Goal: Task Accomplishment & Management: Use online tool/utility

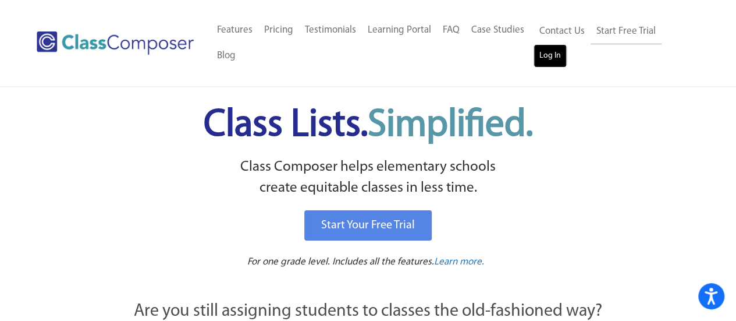
click at [552, 54] on link "Log In" at bounding box center [549, 55] width 33 height 23
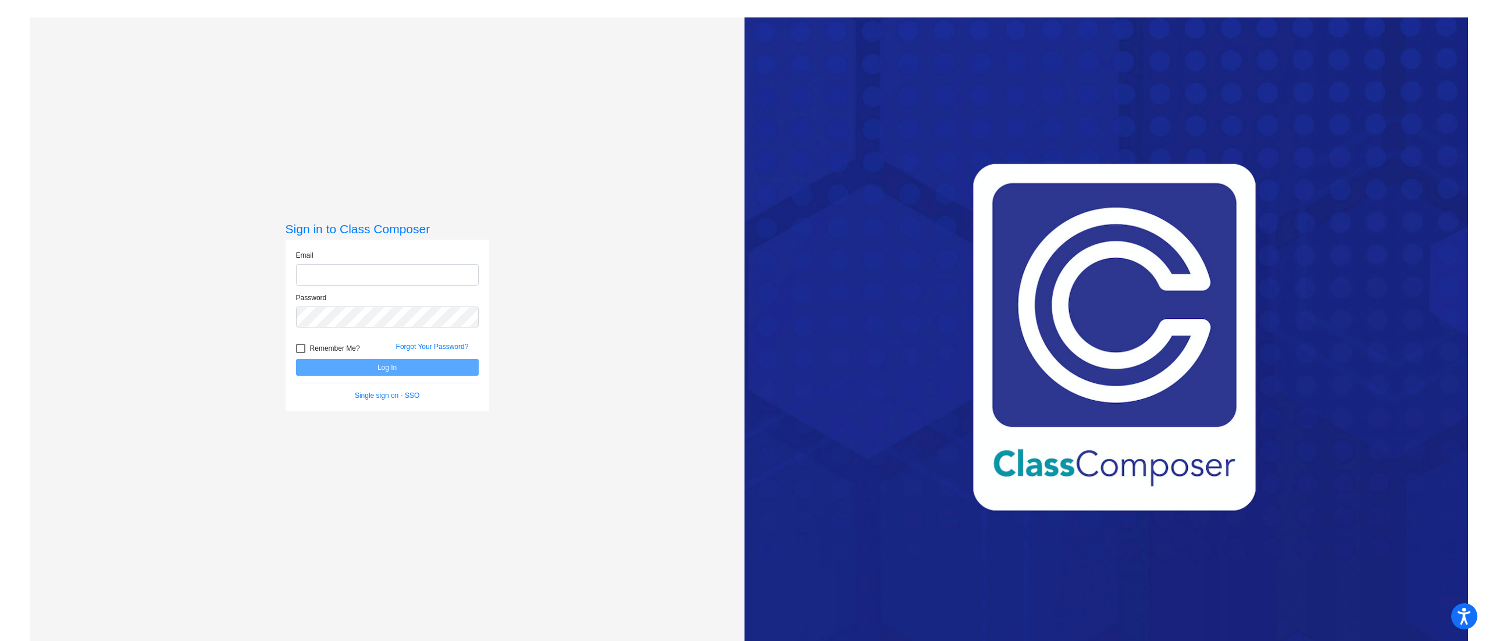
type input "[PERSON_NAME][EMAIL_ADDRESS][PERSON_NAME][DOMAIN_NAME]"
click at [427, 368] on button "Log In" at bounding box center [387, 367] width 183 height 17
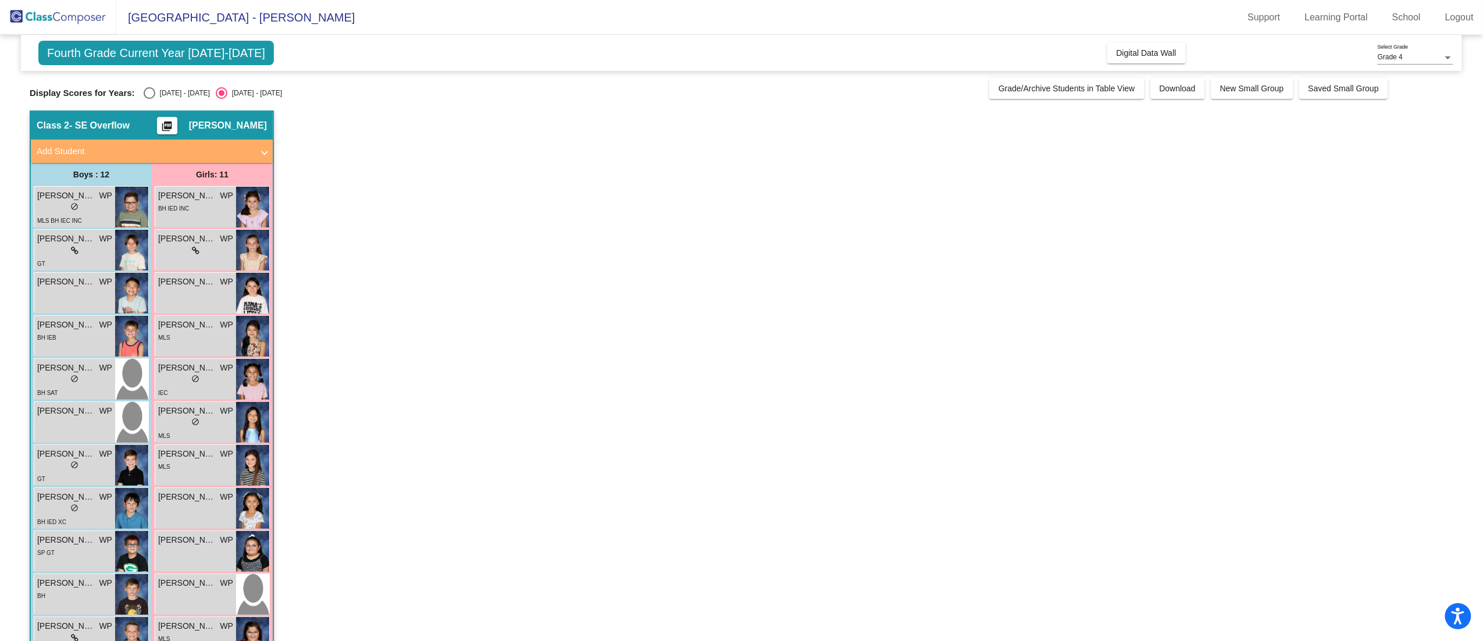
click at [150, 97] on div "Select an option" at bounding box center [150, 93] width 12 height 12
click at [149, 99] on input "2024 - 2025" at bounding box center [149, 99] width 1 height 1
radio input "true"
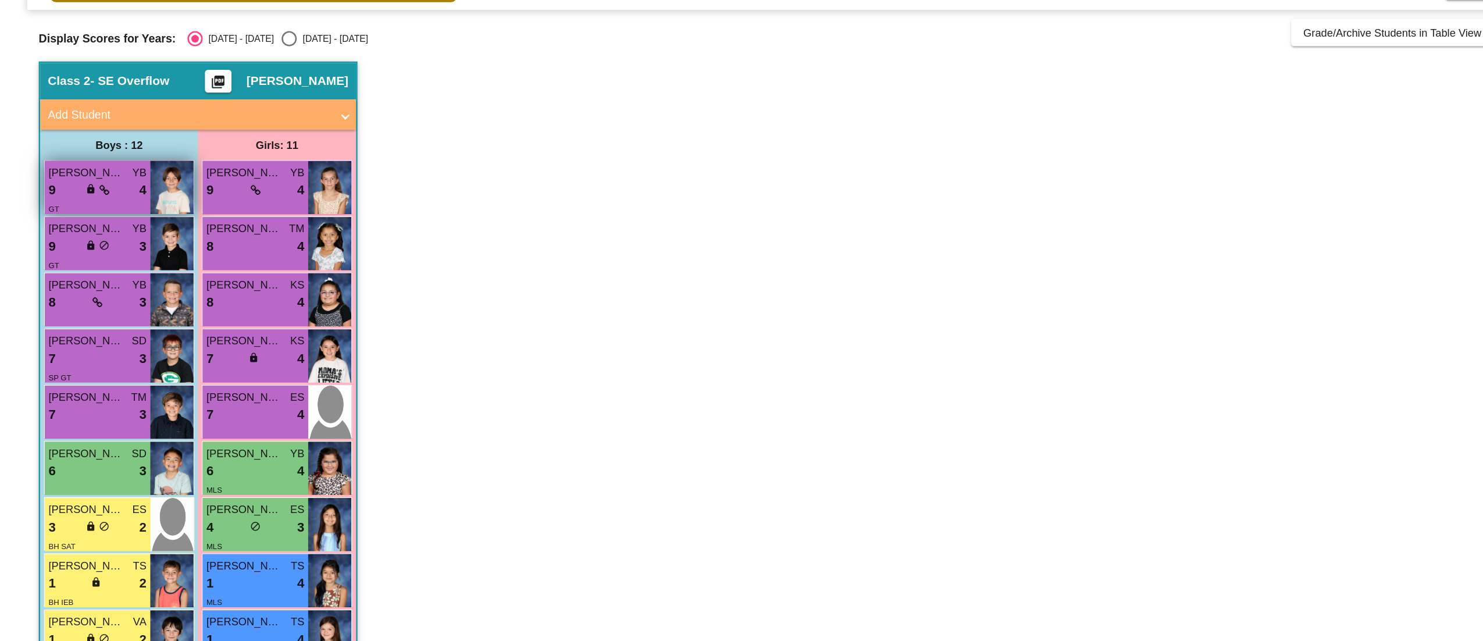
click at [91, 208] on div "9 lock do_not_disturb_alt 4" at bounding box center [74, 209] width 75 height 15
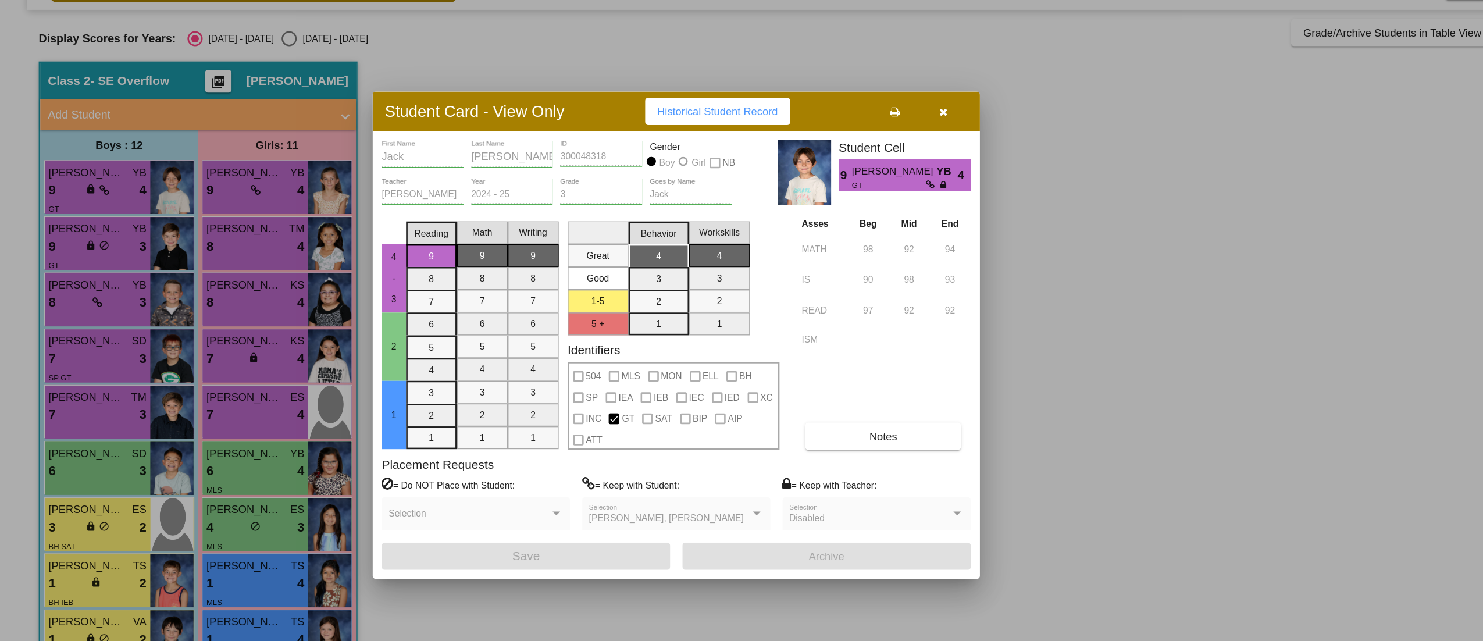
click at [720, 145] on icon "button" at bounding box center [723, 149] width 6 height 8
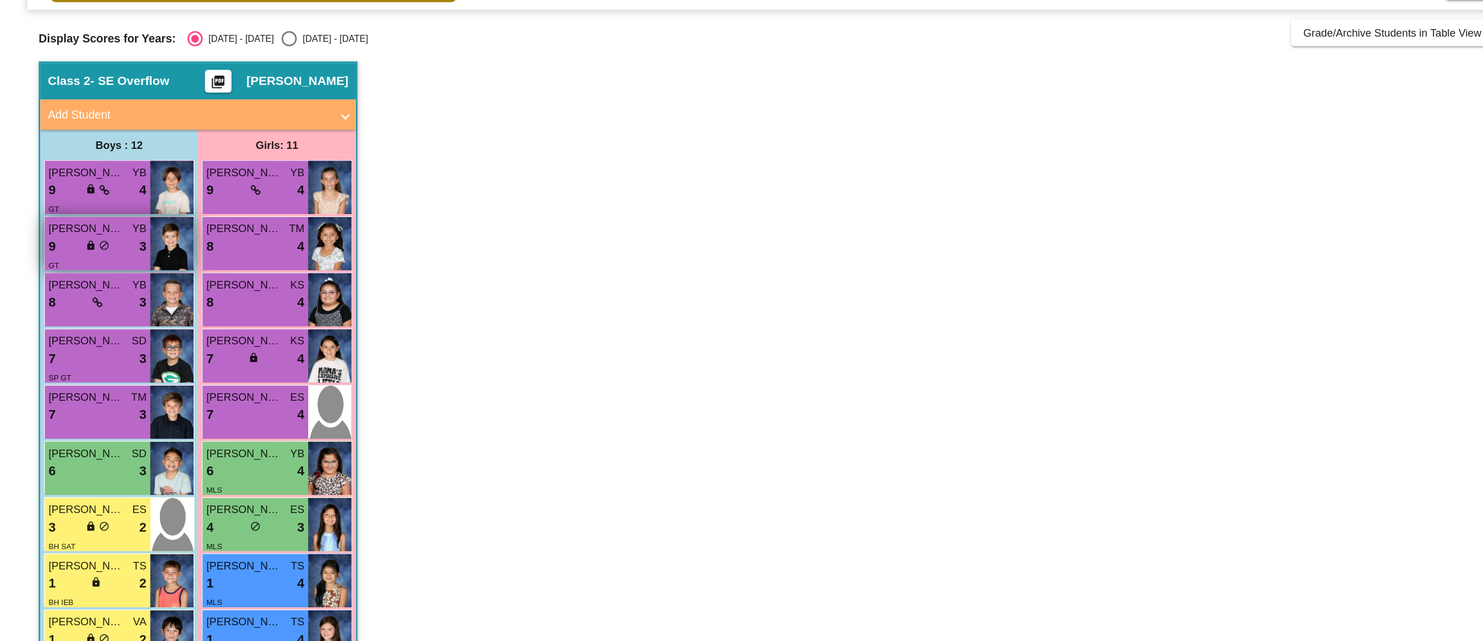
click at [58, 260] on div "GT" at bounding box center [74, 266] width 75 height 12
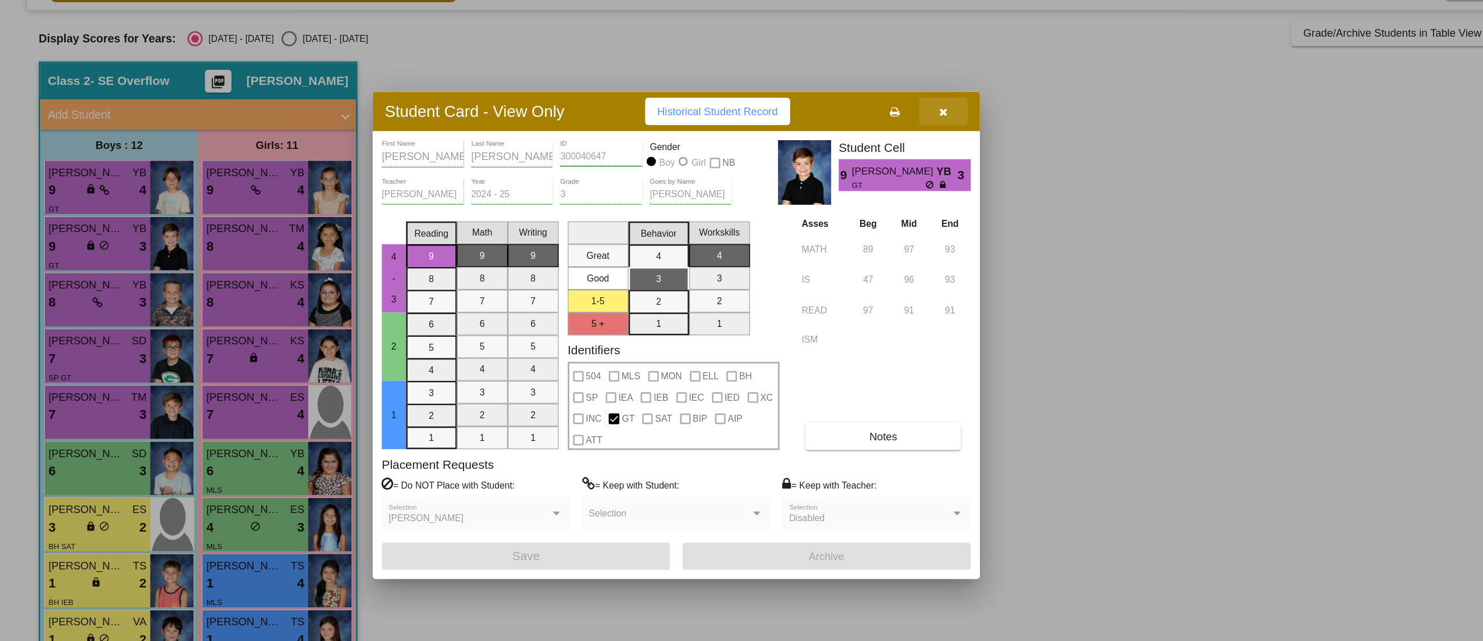
click at [723, 150] on icon "button" at bounding box center [723, 149] width 6 height 8
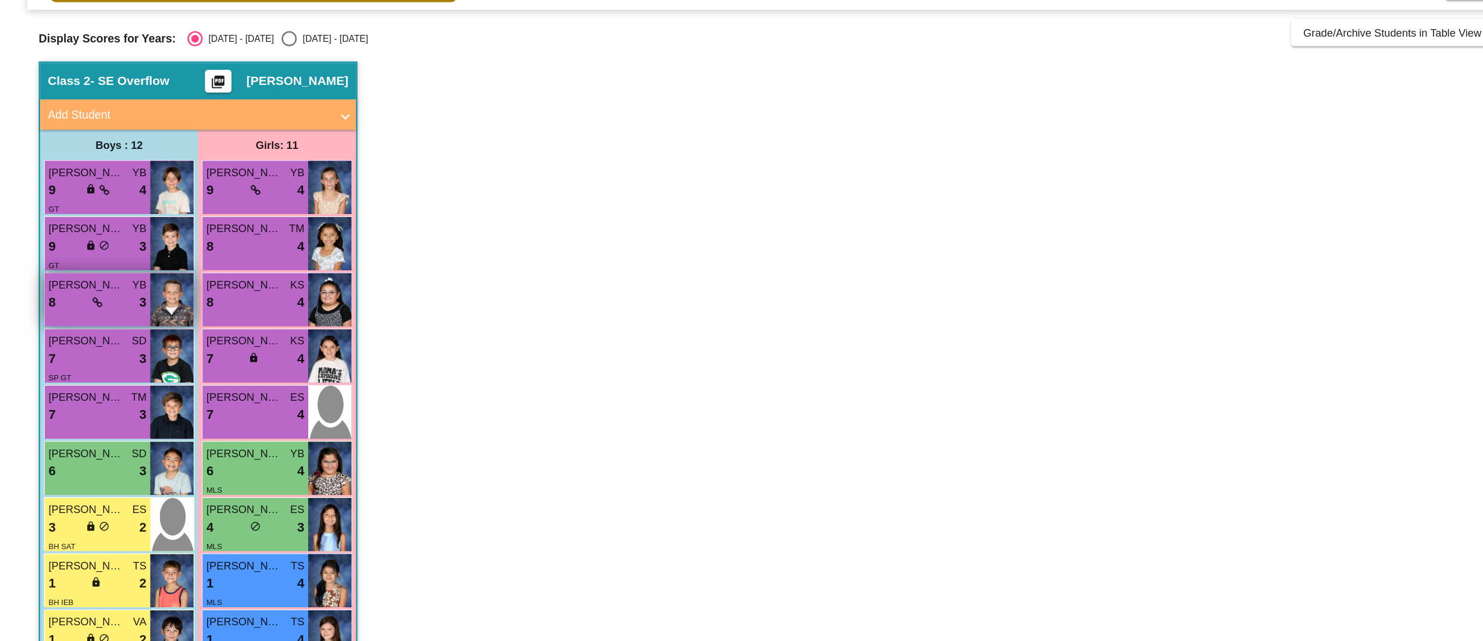
click at [51, 296] on div "8 lock do_not_disturb_alt 3" at bounding box center [74, 295] width 75 height 15
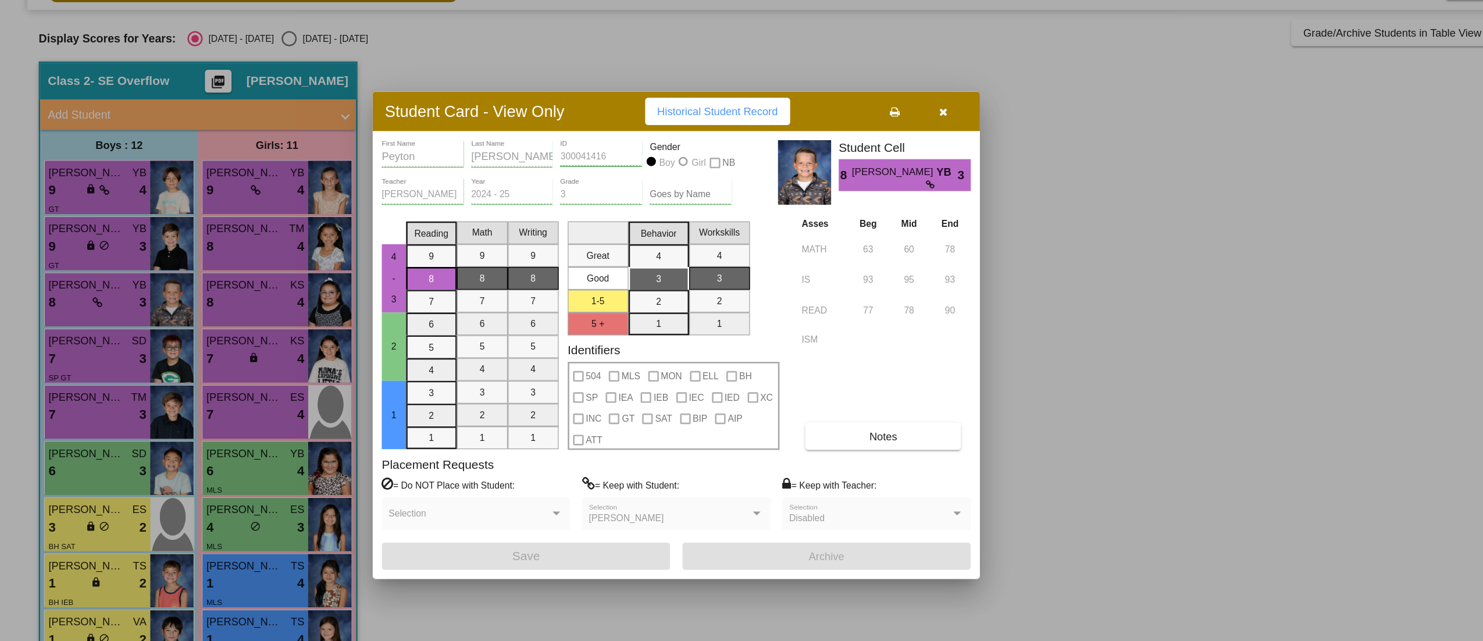
click at [725, 148] on icon "button" at bounding box center [723, 149] width 6 height 8
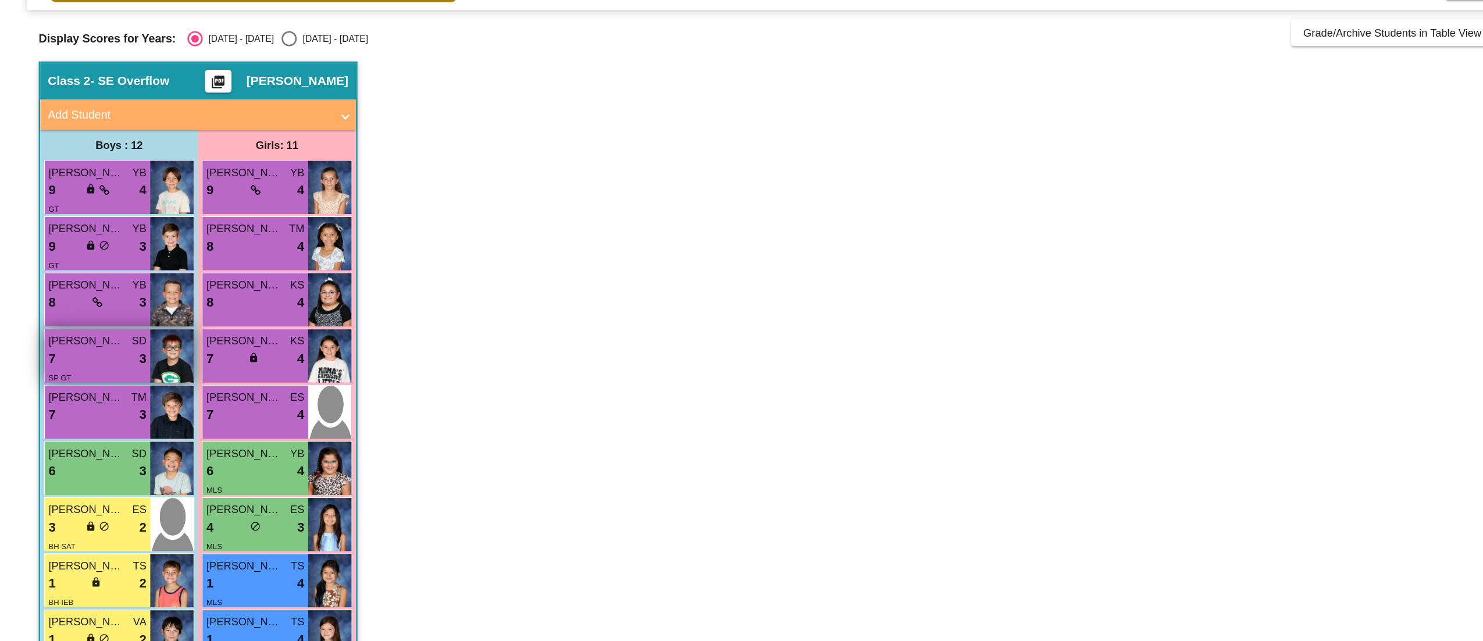
click at [74, 340] on div "7 lock do_not_disturb_alt 3" at bounding box center [74, 338] width 75 height 15
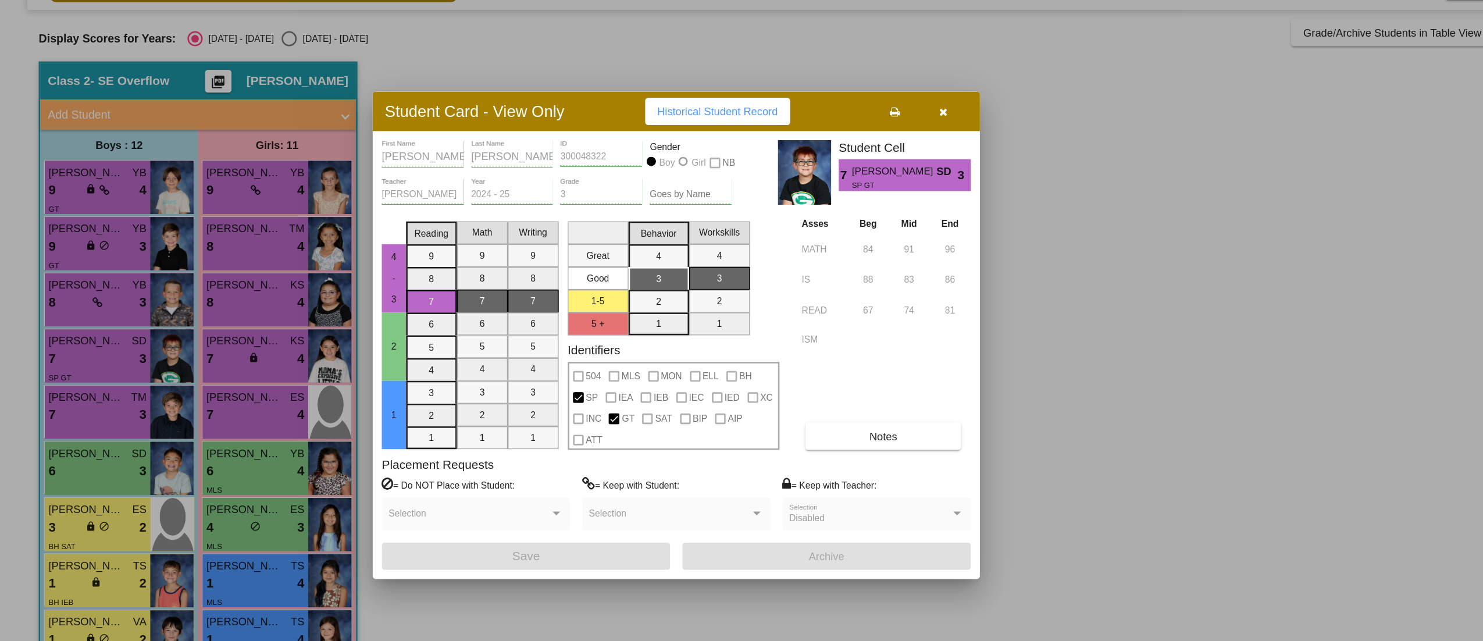
click at [722, 144] on span "button" at bounding box center [723, 148] width 6 height 9
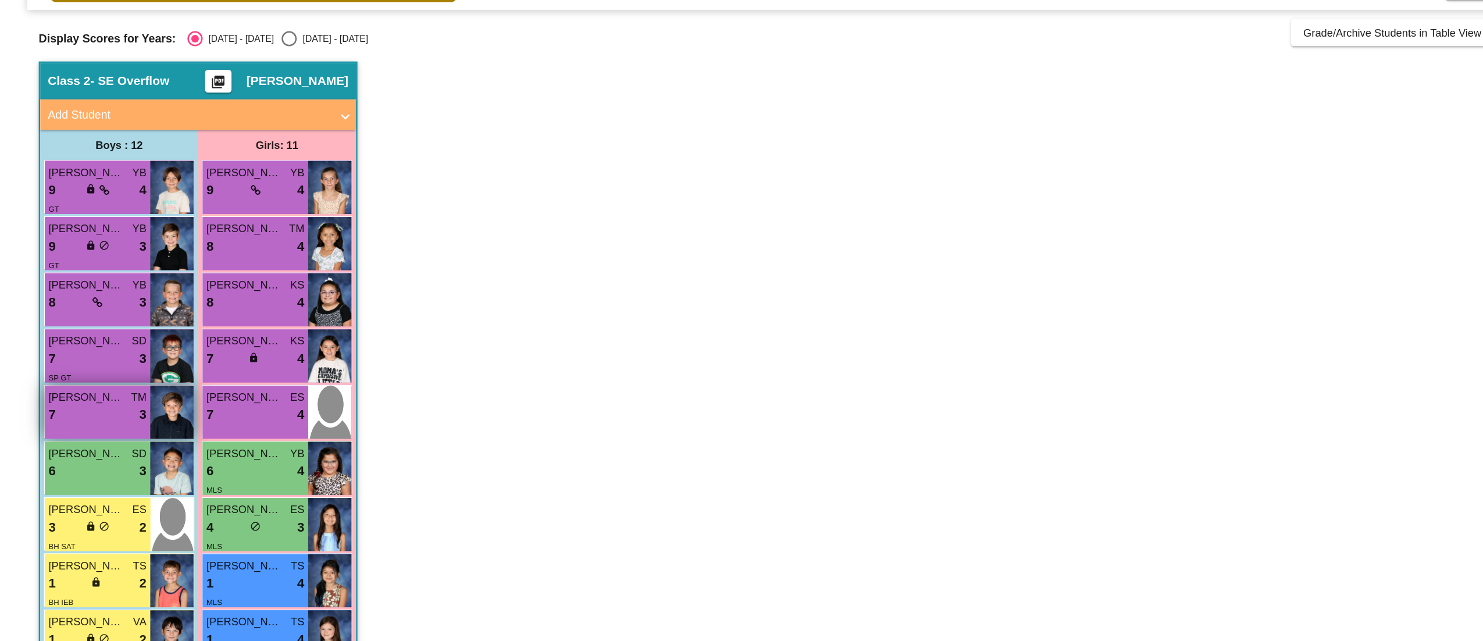
click at [70, 379] on div "7 lock do_not_disturb_alt 3" at bounding box center [74, 381] width 75 height 15
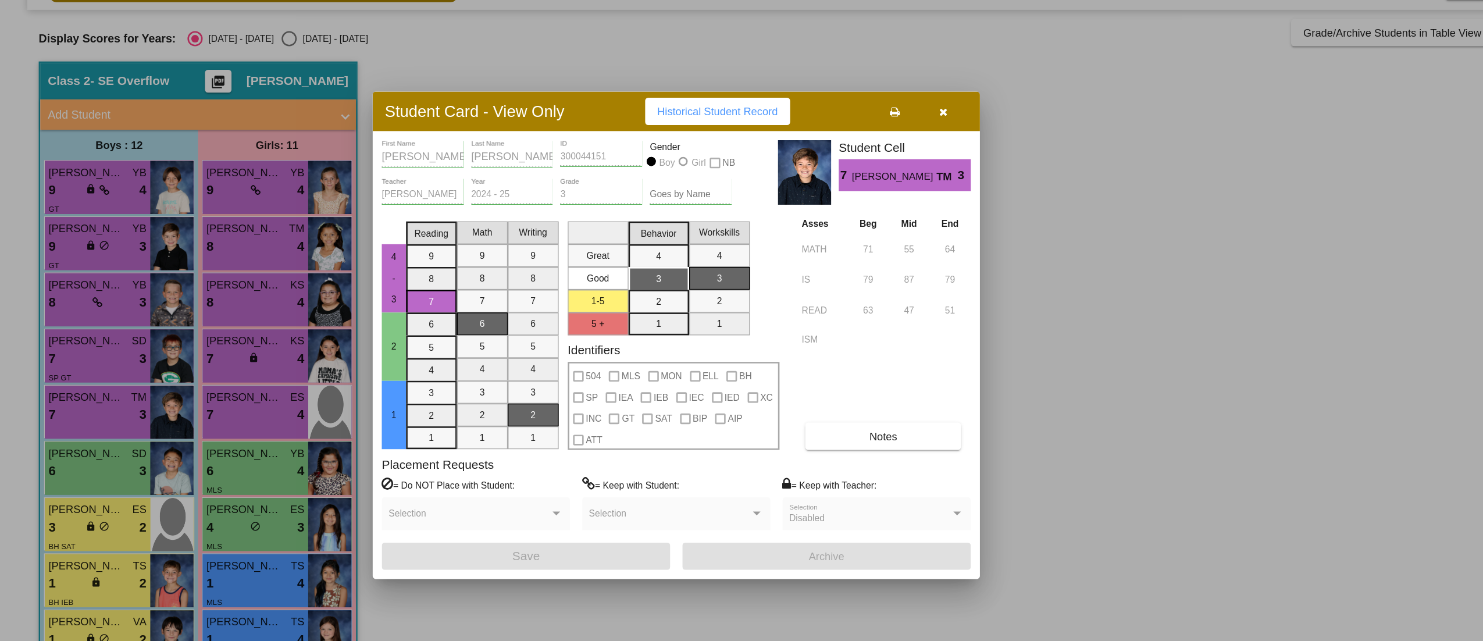
click at [727, 143] on button "button" at bounding box center [722, 148] width 37 height 21
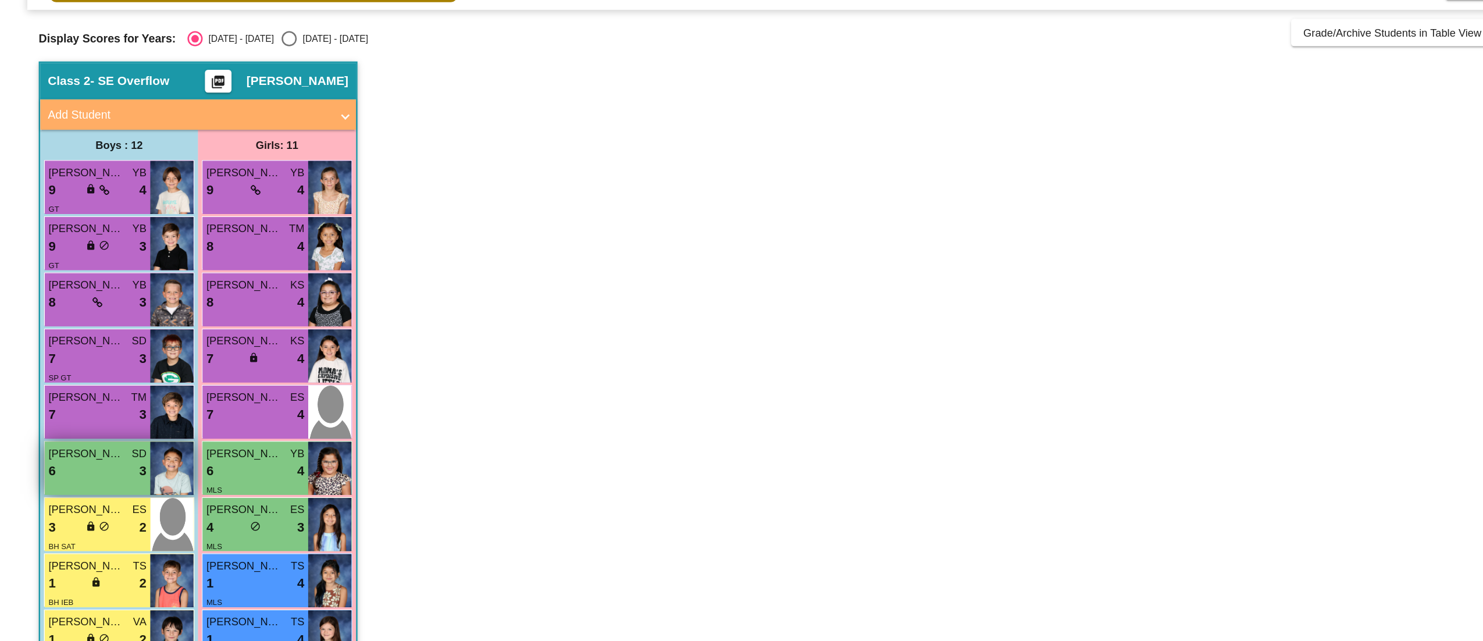
click at [65, 428] on div "6 lock do_not_disturb_alt 3" at bounding box center [74, 424] width 75 height 15
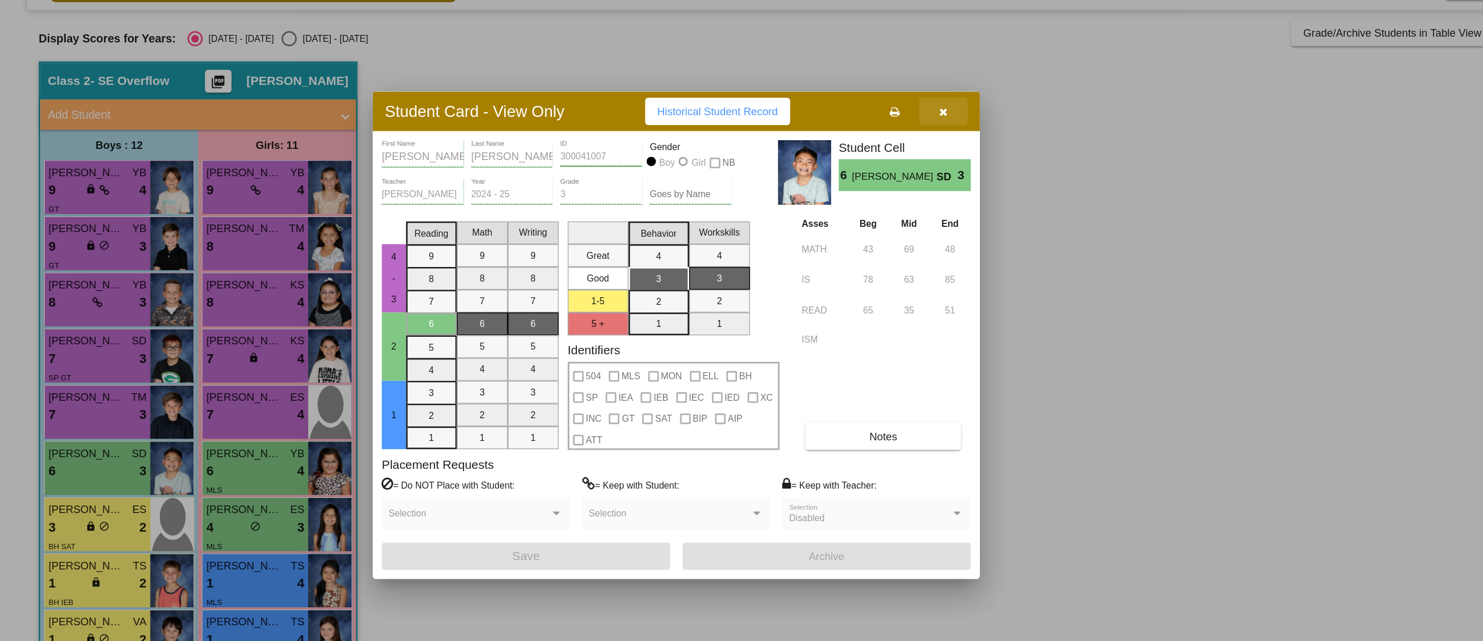
click at [721, 150] on icon "button" at bounding box center [723, 149] width 6 height 8
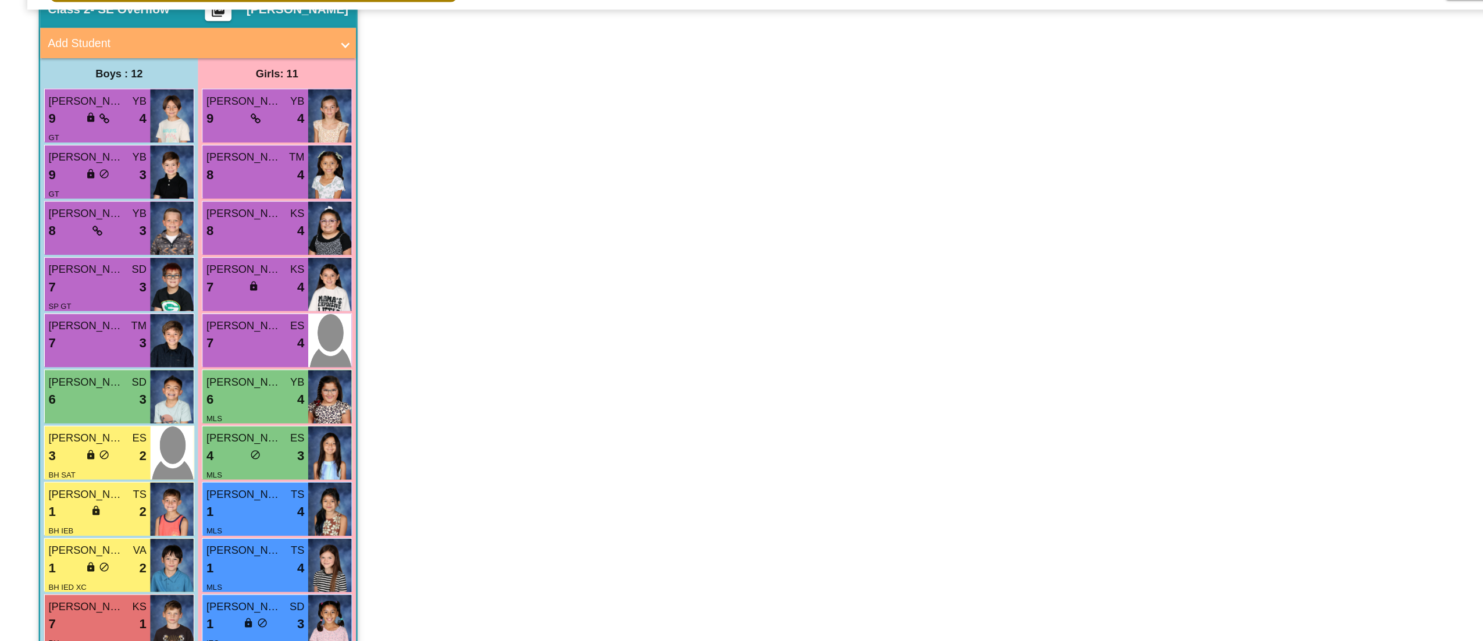
scroll to position [79, 0]
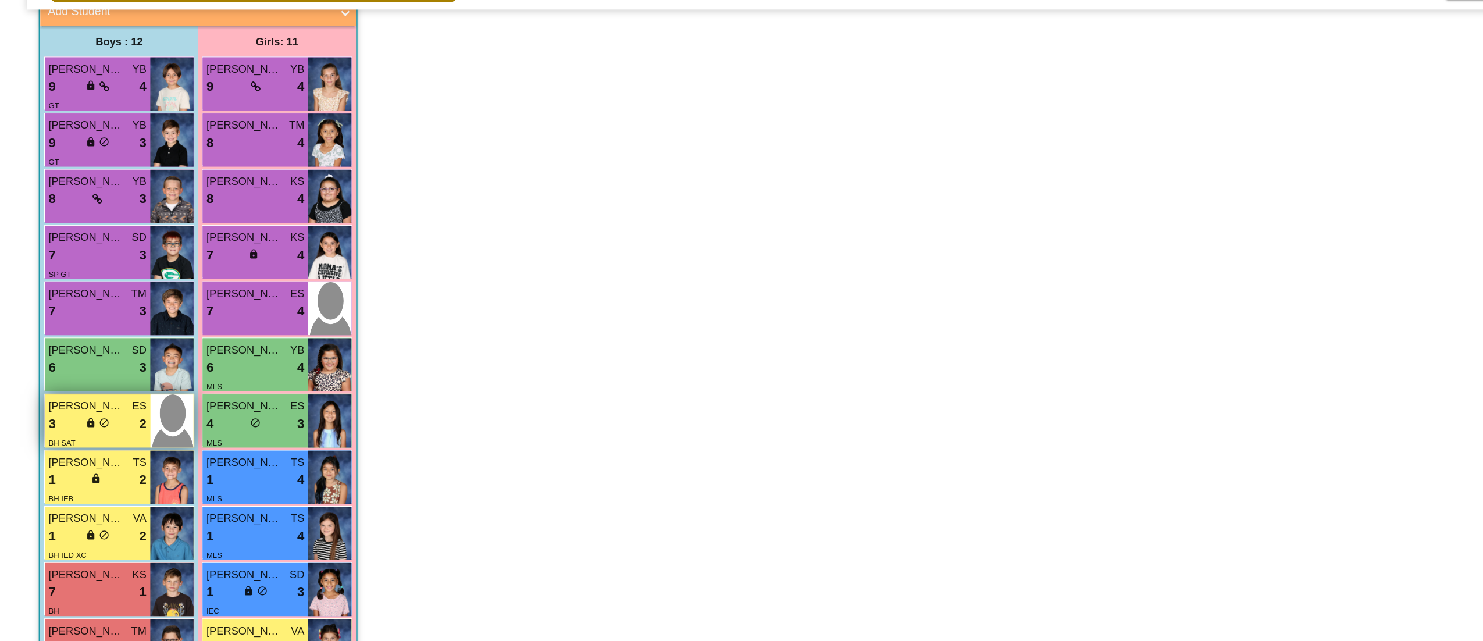
click at [54, 383] on div "3 lock do_not_disturb_alt 2" at bounding box center [74, 388] width 75 height 15
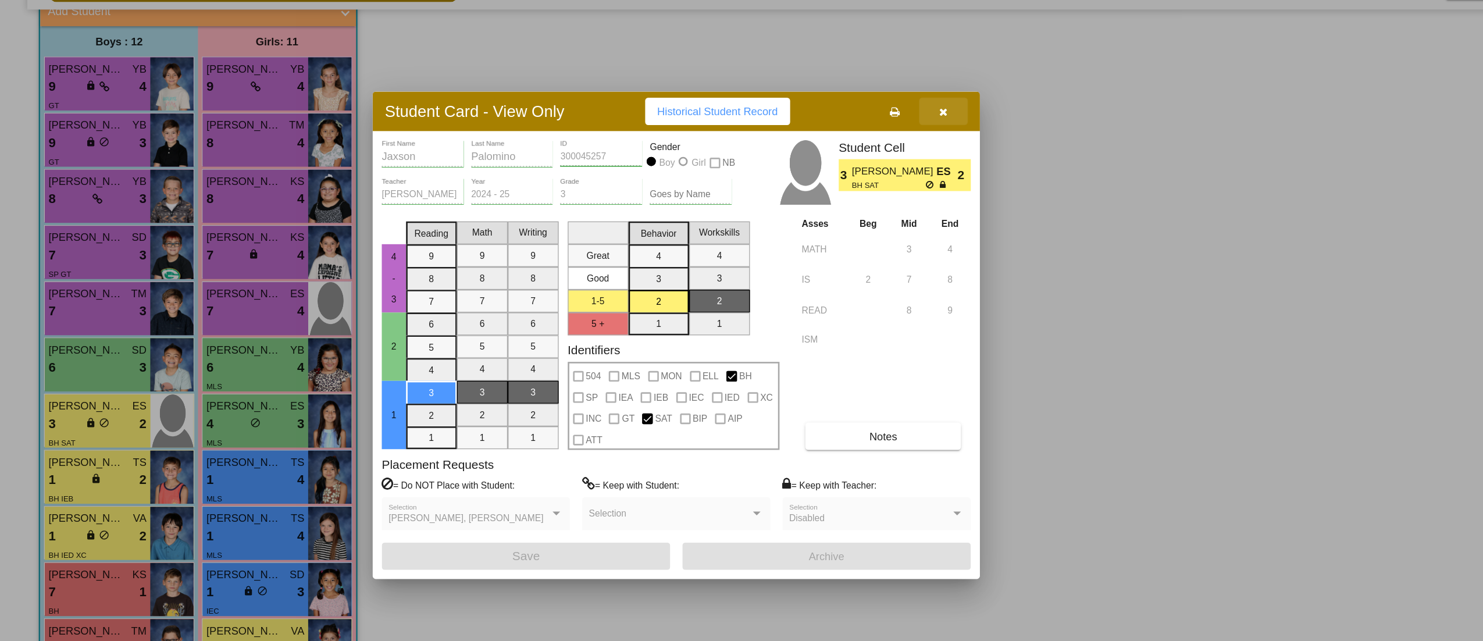
click at [725, 147] on icon "button" at bounding box center [723, 149] width 6 height 8
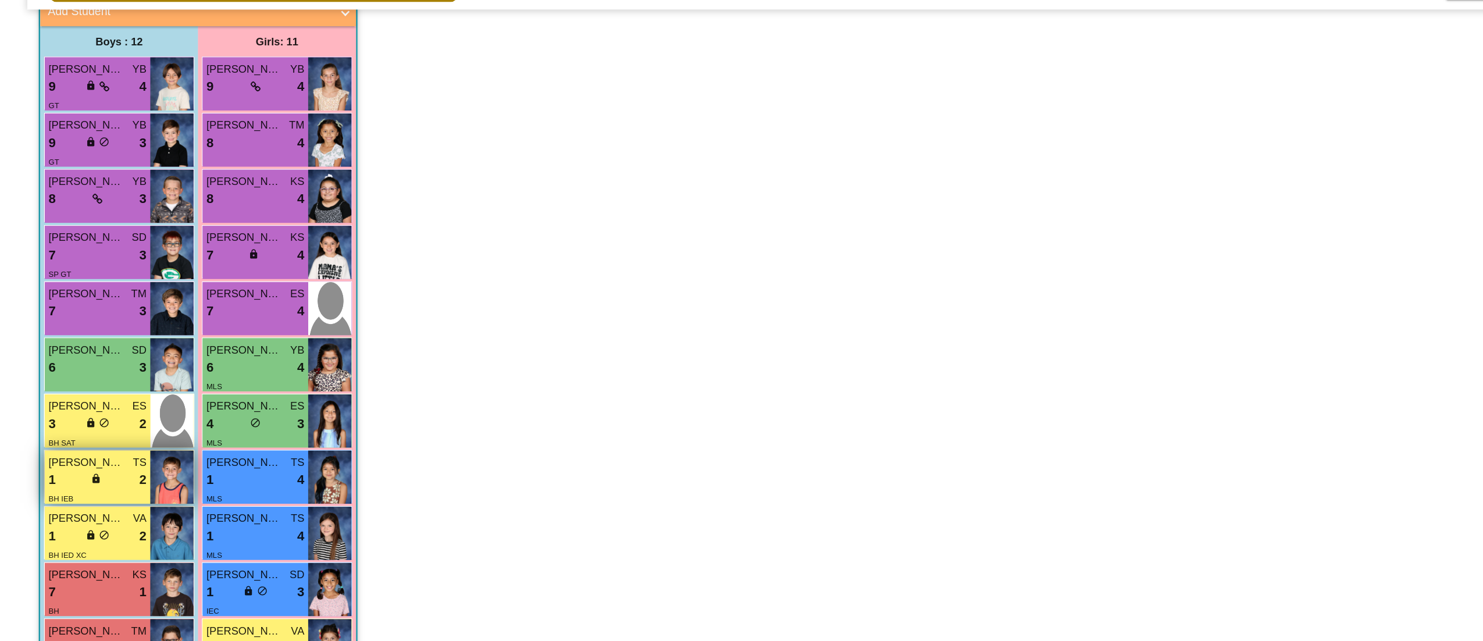
click at [75, 429] on span "lock" at bounding box center [74, 430] width 8 height 8
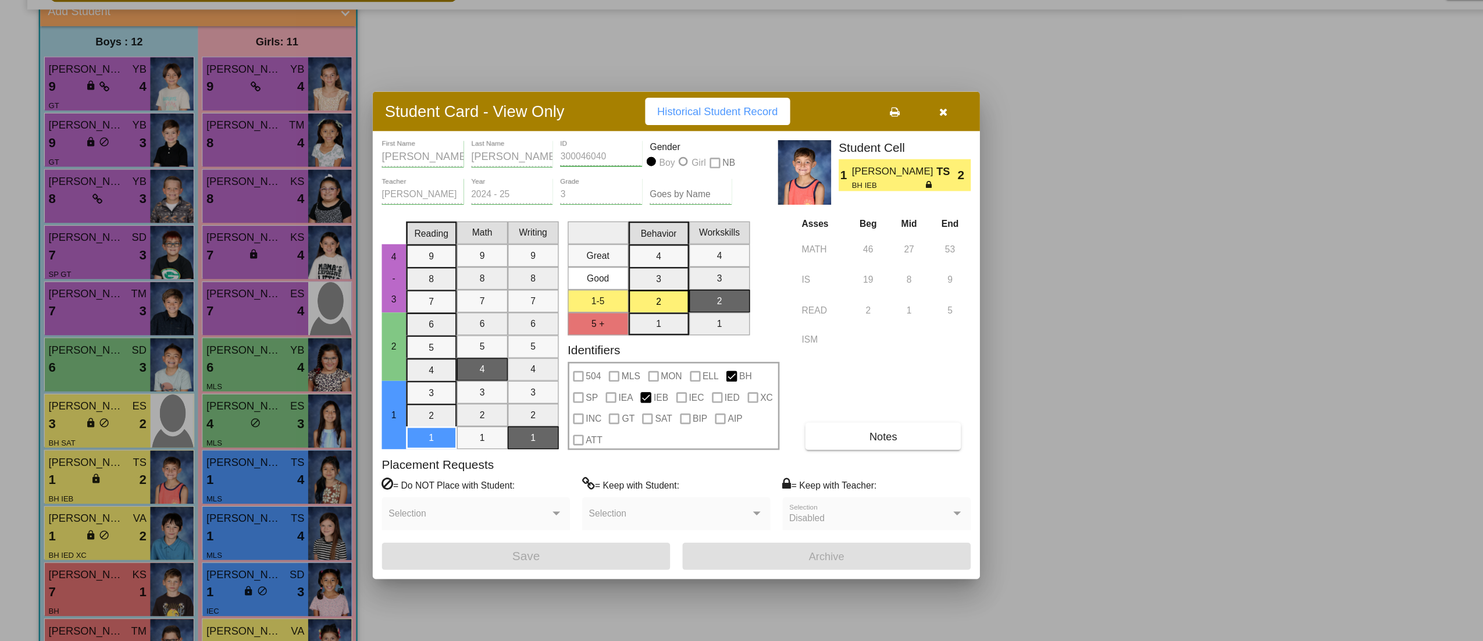
click at [728, 152] on button "button" at bounding box center [722, 148] width 37 height 21
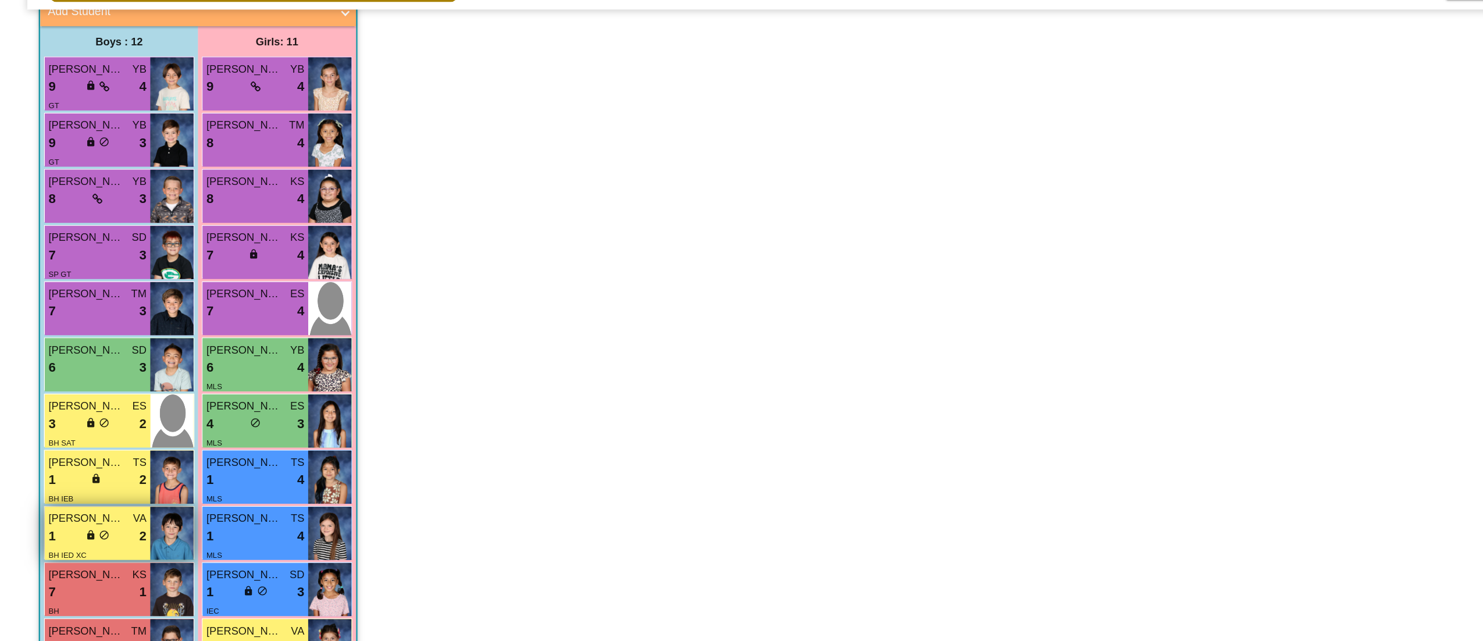
click at [83, 480] on div "1 lock do_not_disturb_alt 2" at bounding box center [74, 474] width 75 height 15
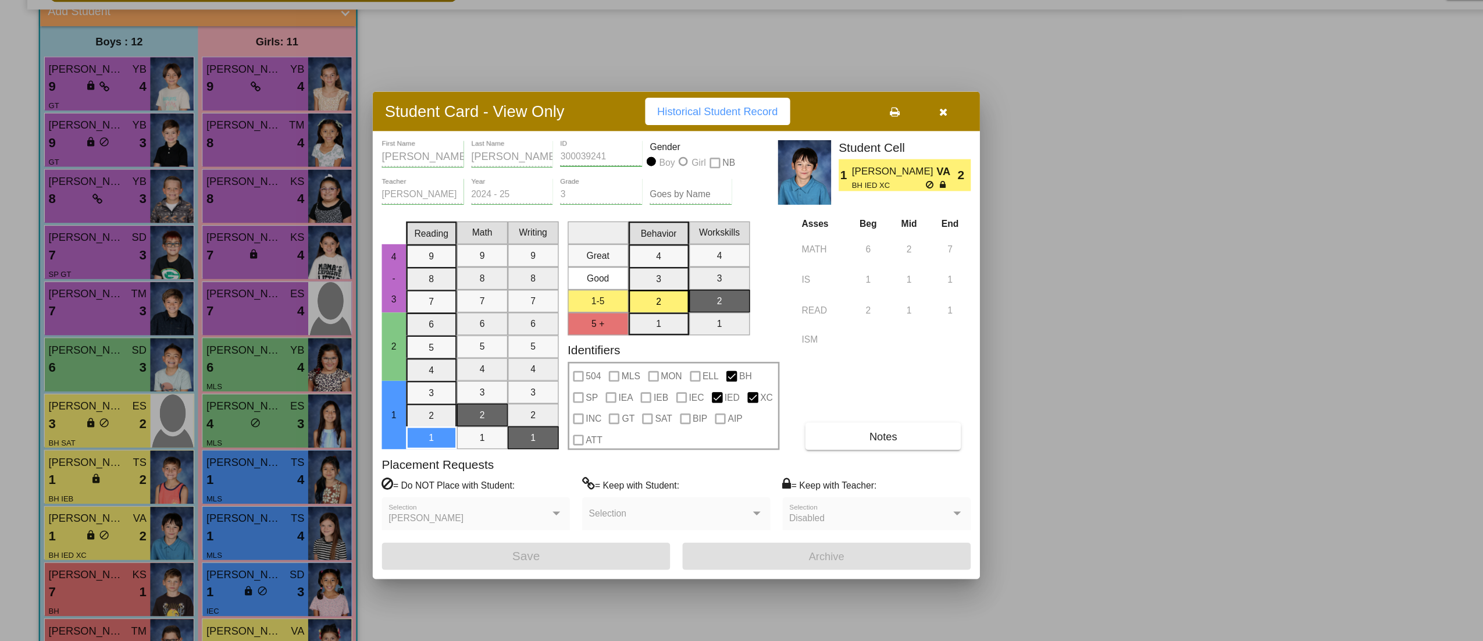
click at [720, 145] on icon "button" at bounding box center [723, 149] width 6 height 8
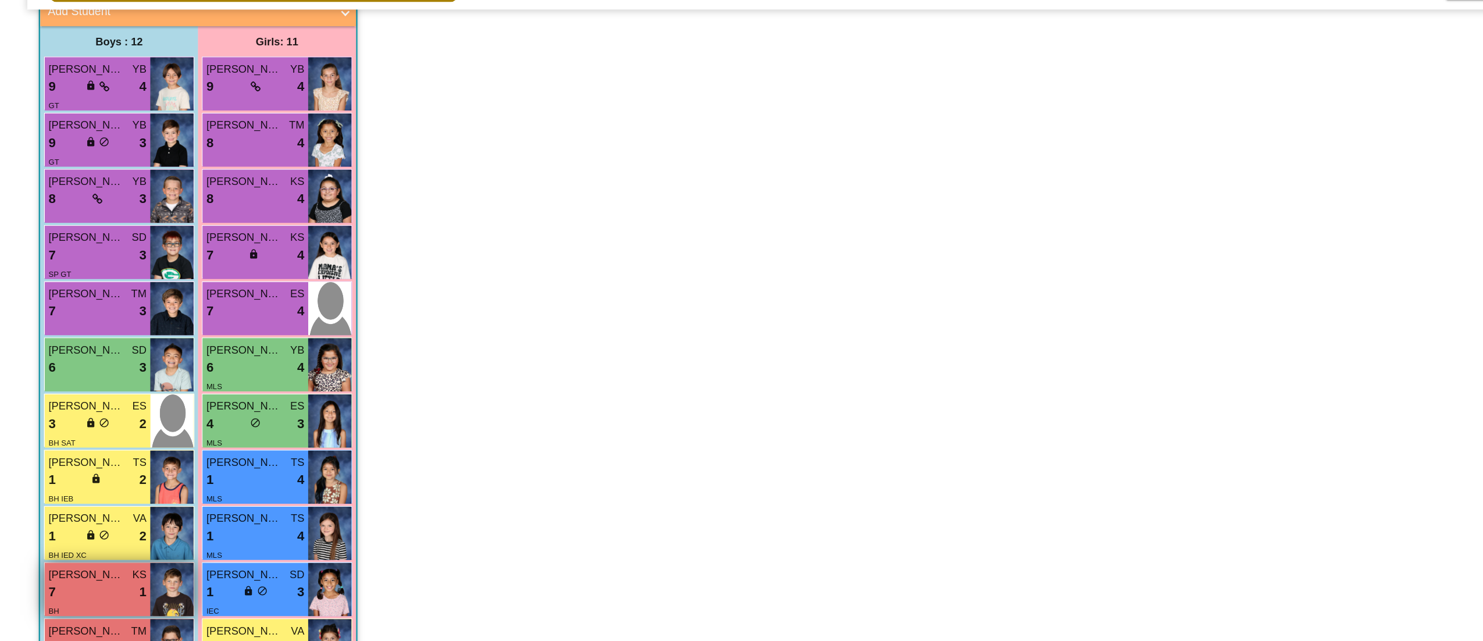
click at [62, 520] on div "7 lock do_not_disturb_alt 1" at bounding box center [74, 517] width 75 height 15
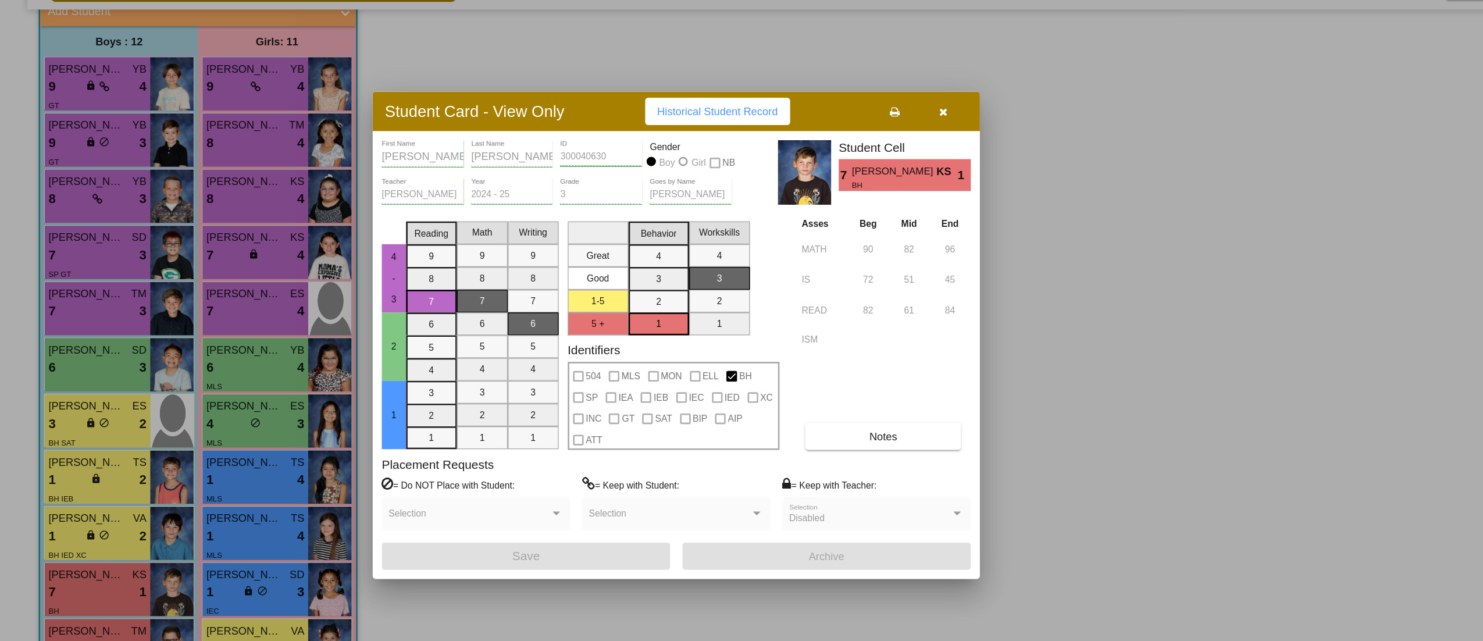
click at [725, 148] on icon "button" at bounding box center [723, 149] width 6 height 8
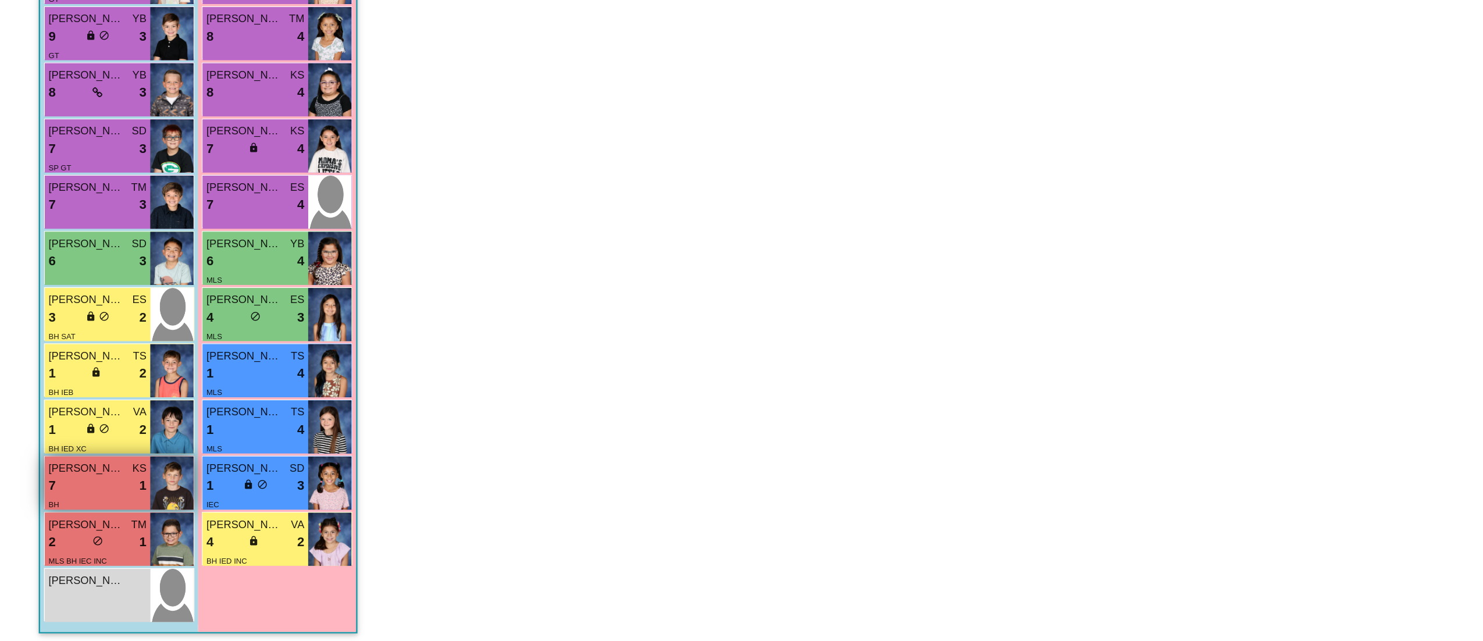
scroll to position [1, 0]
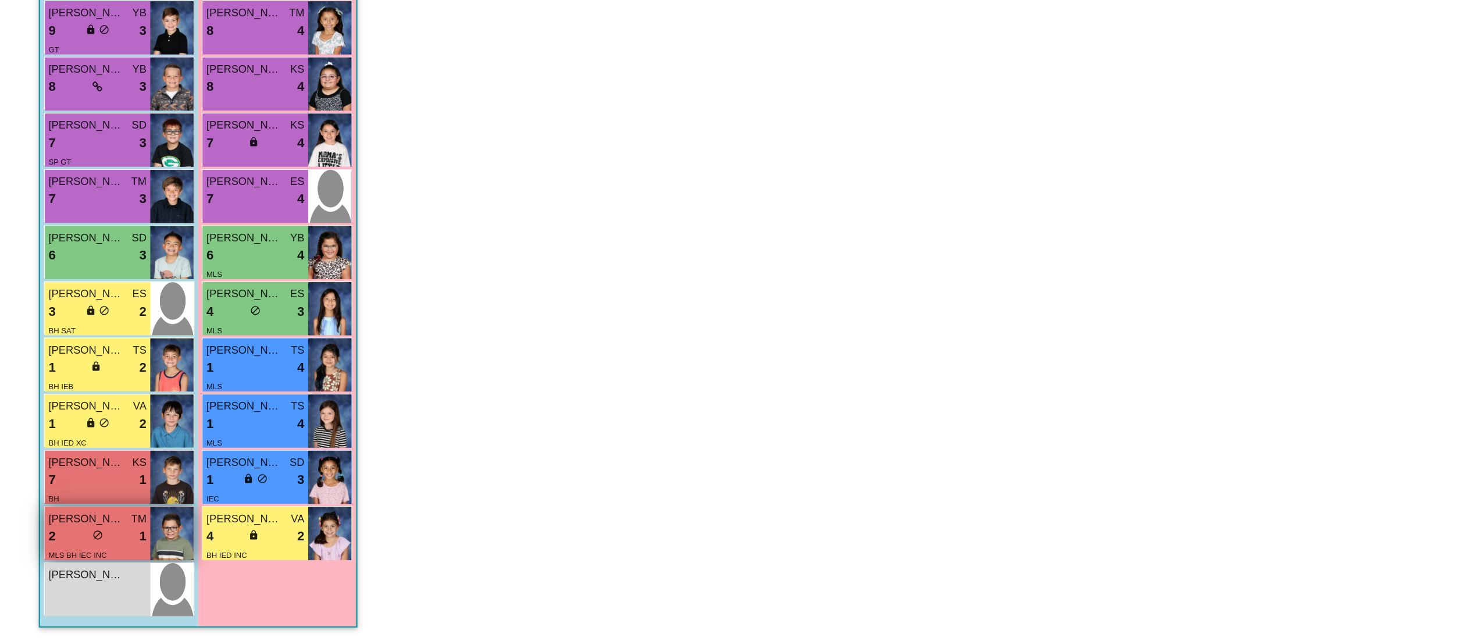
click at [87, 558] on div "2 lock do_not_disturb_alt 1" at bounding box center [74, 560] width 75 height 15
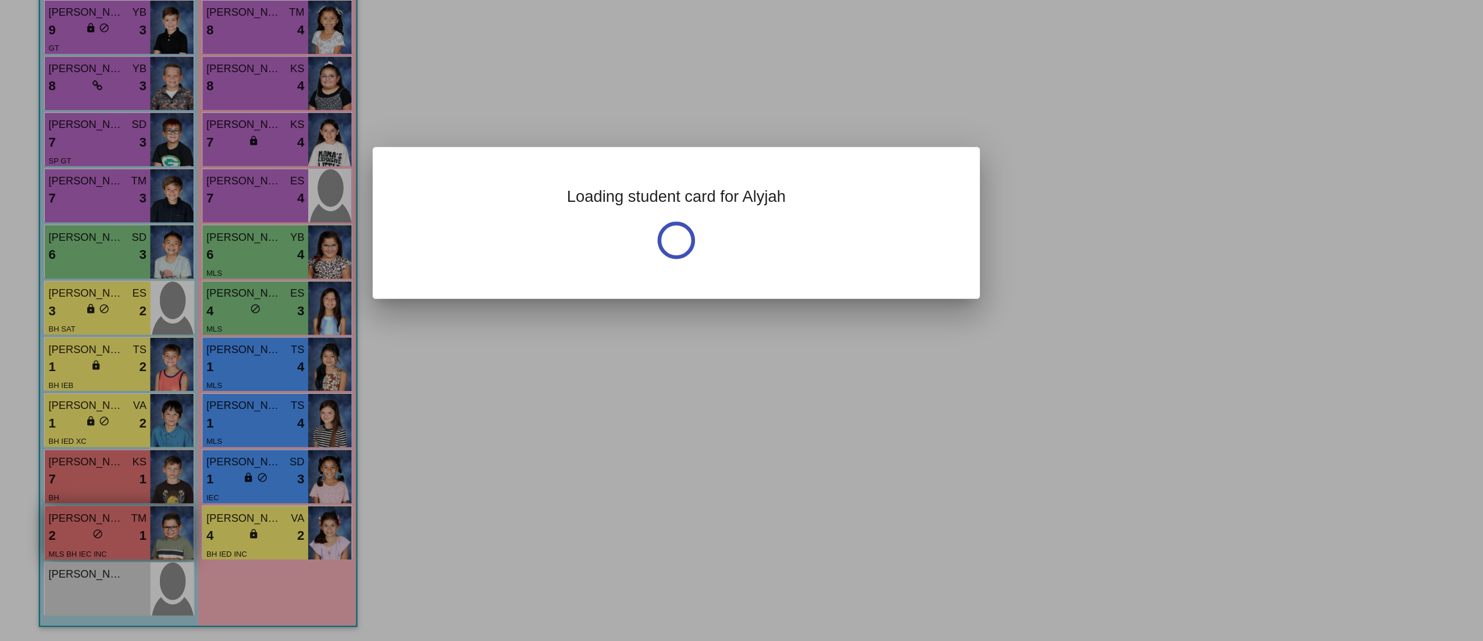
scroll to position [0, 0]
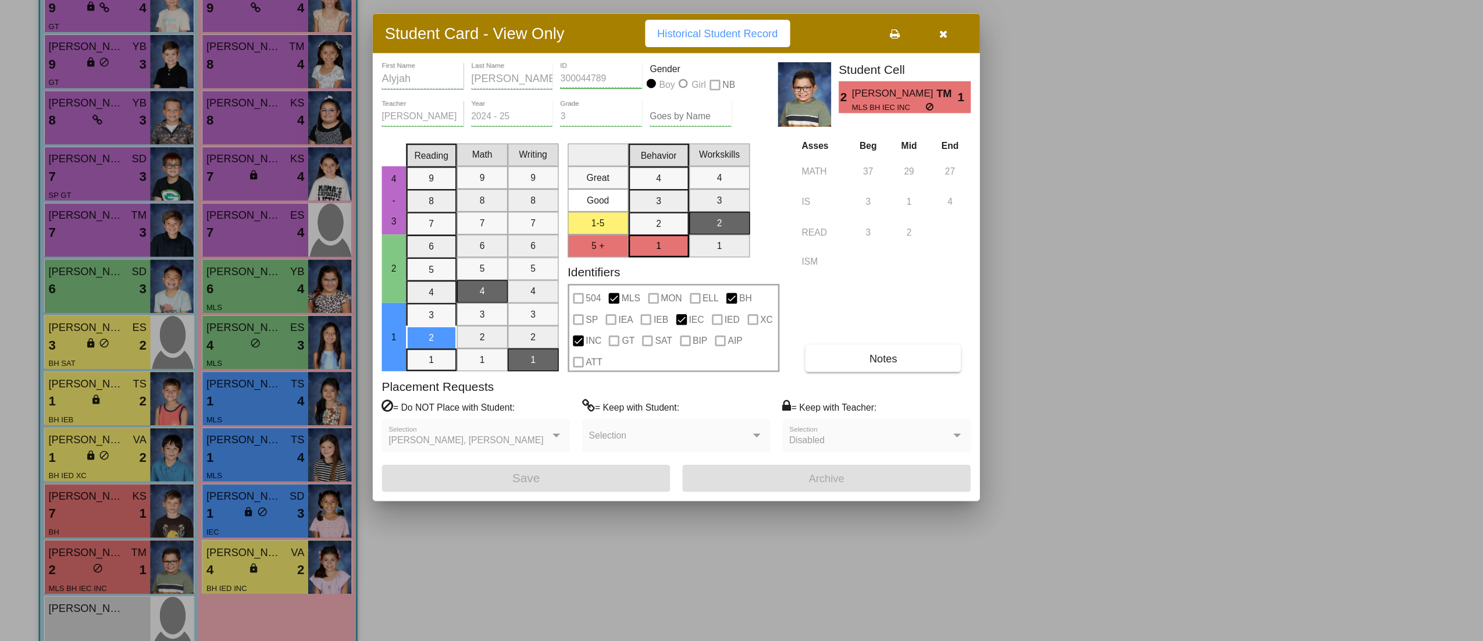
click at [718, 148] on button "button" at bounding box center [722, 148] width 37 height 21
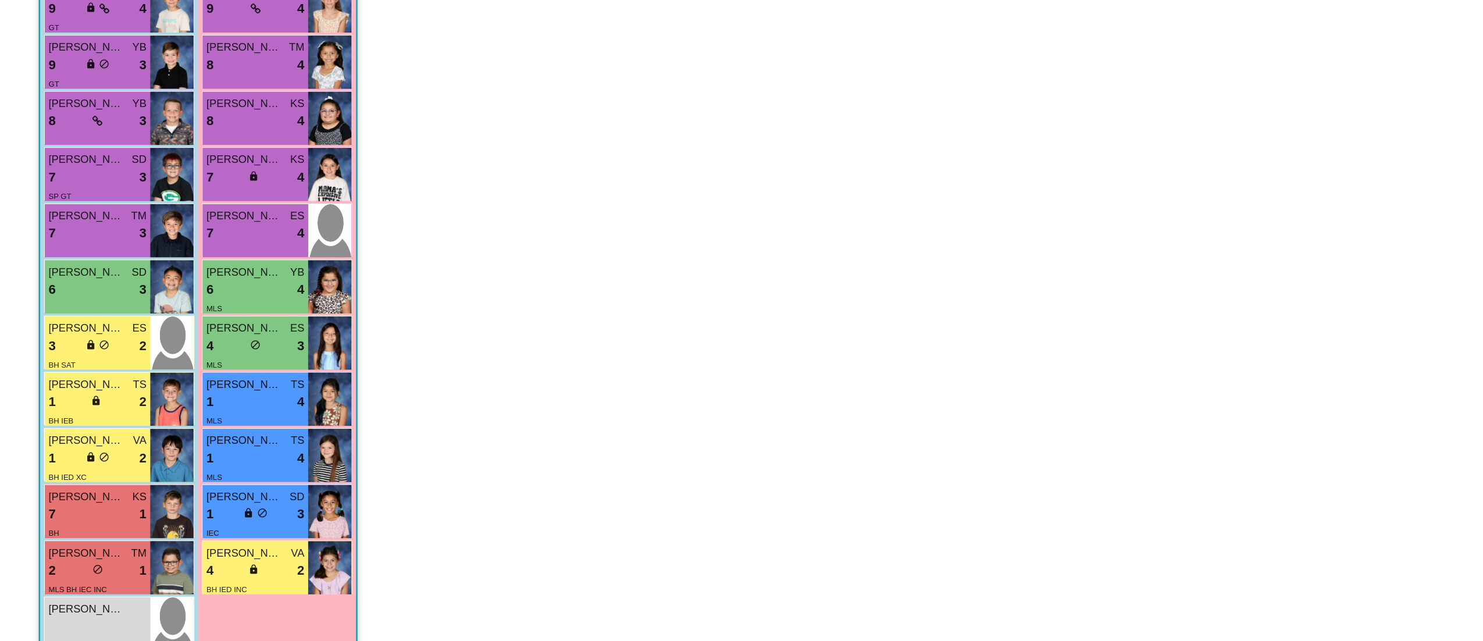
scroll to position [1, 0]
click at [80, 593] on span "Jeremy Soltwedel" at bounding box center [66, 590] width 58 height 12
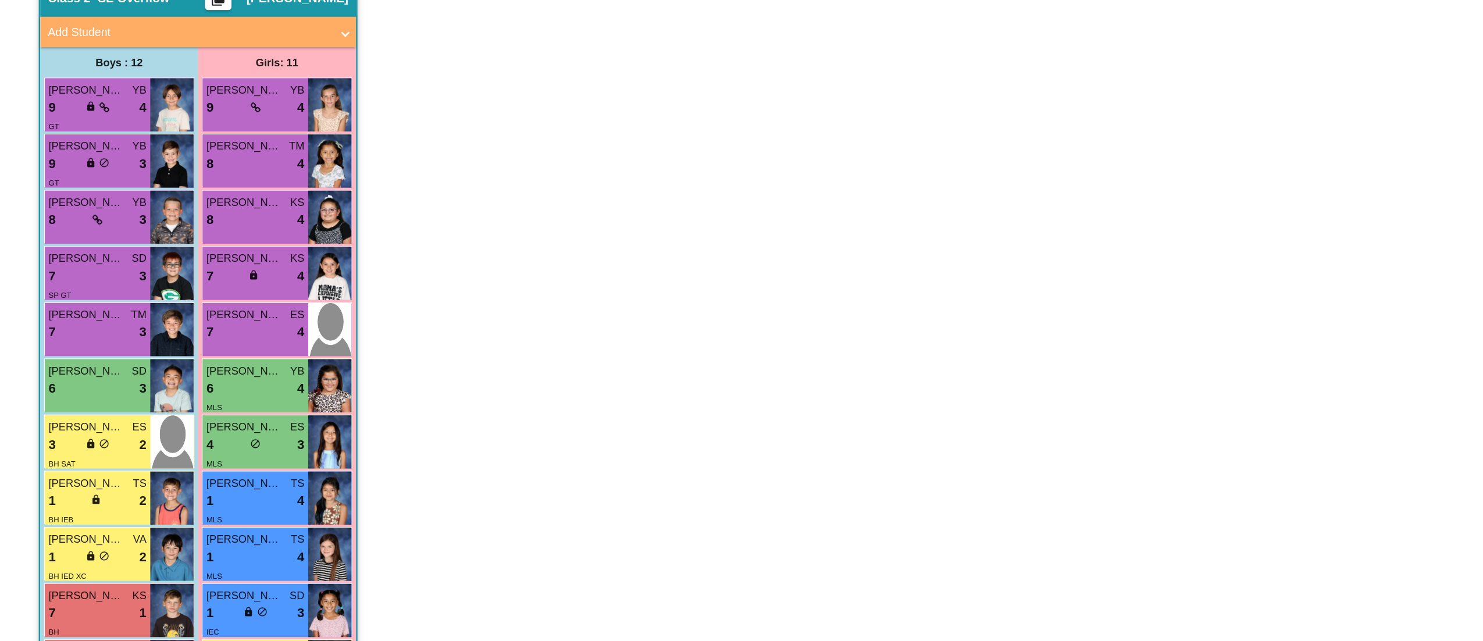
scroll to position [0, 0]
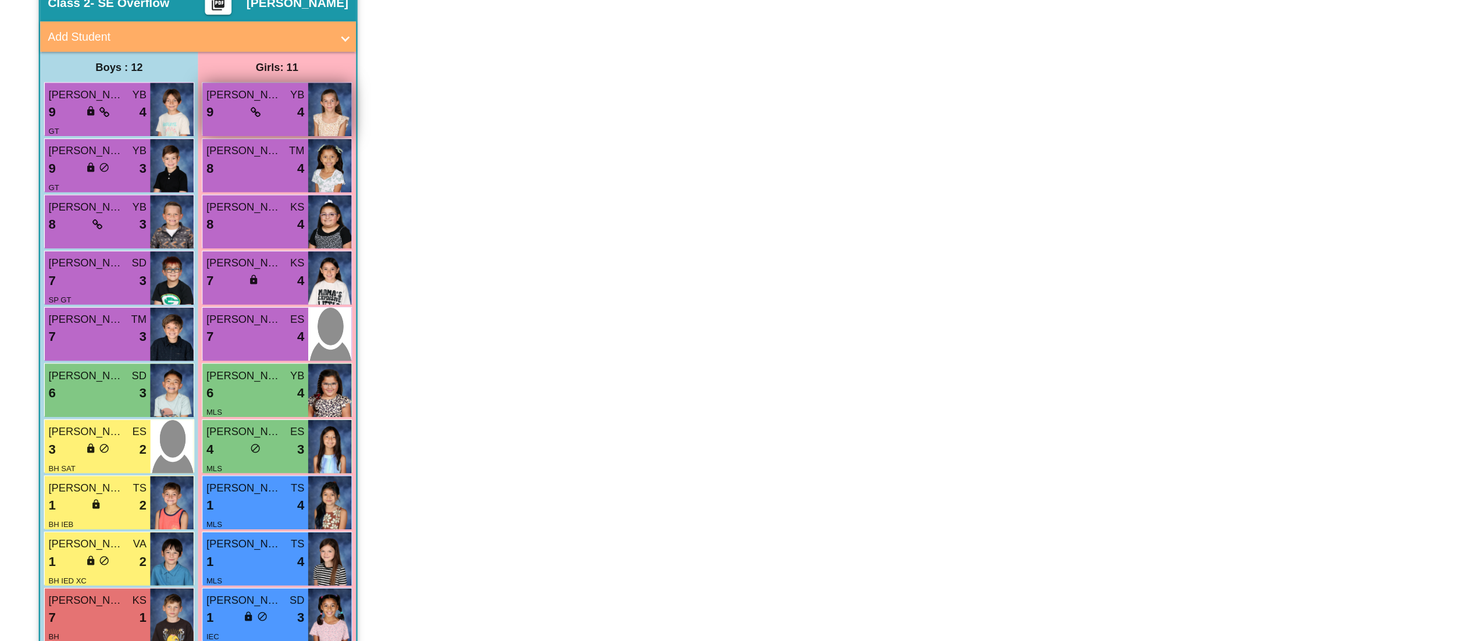
click at [198, 209] on icon at bounding box center [196, 209] width 8 height 8
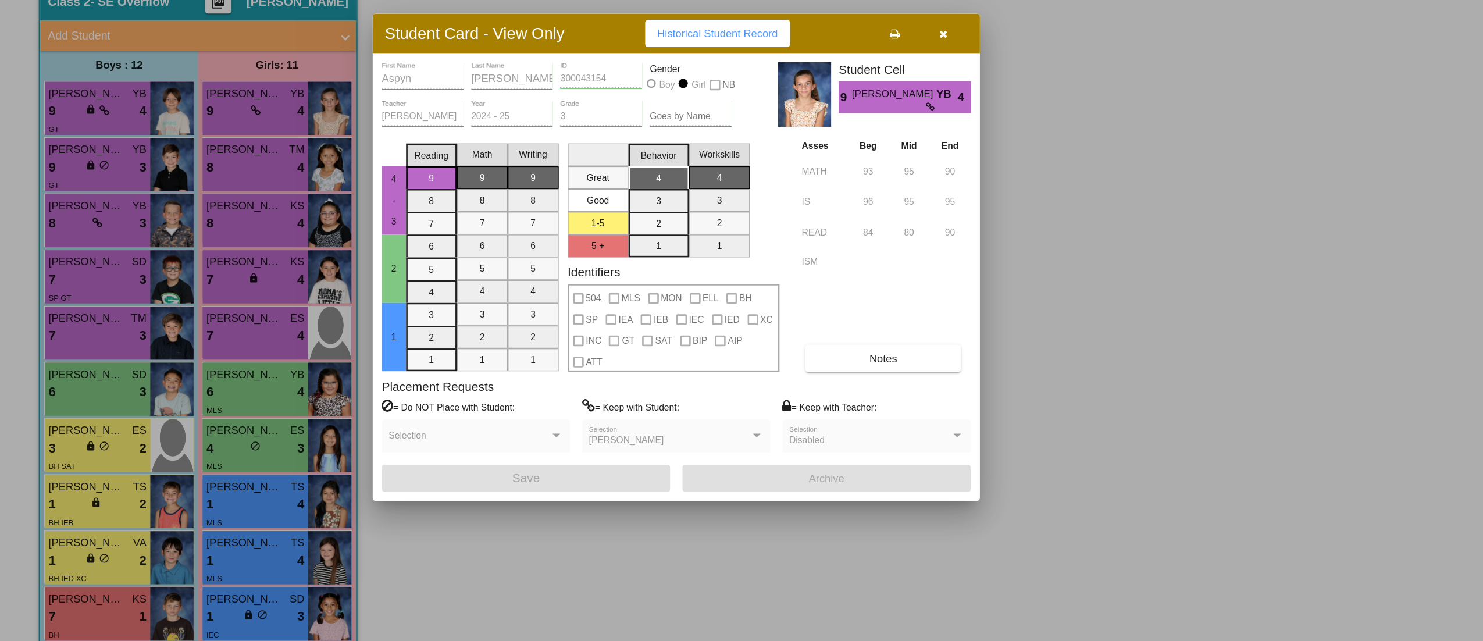
click at [727, 151] on button "button" at bounding box center [722, 148] width 37 height 21
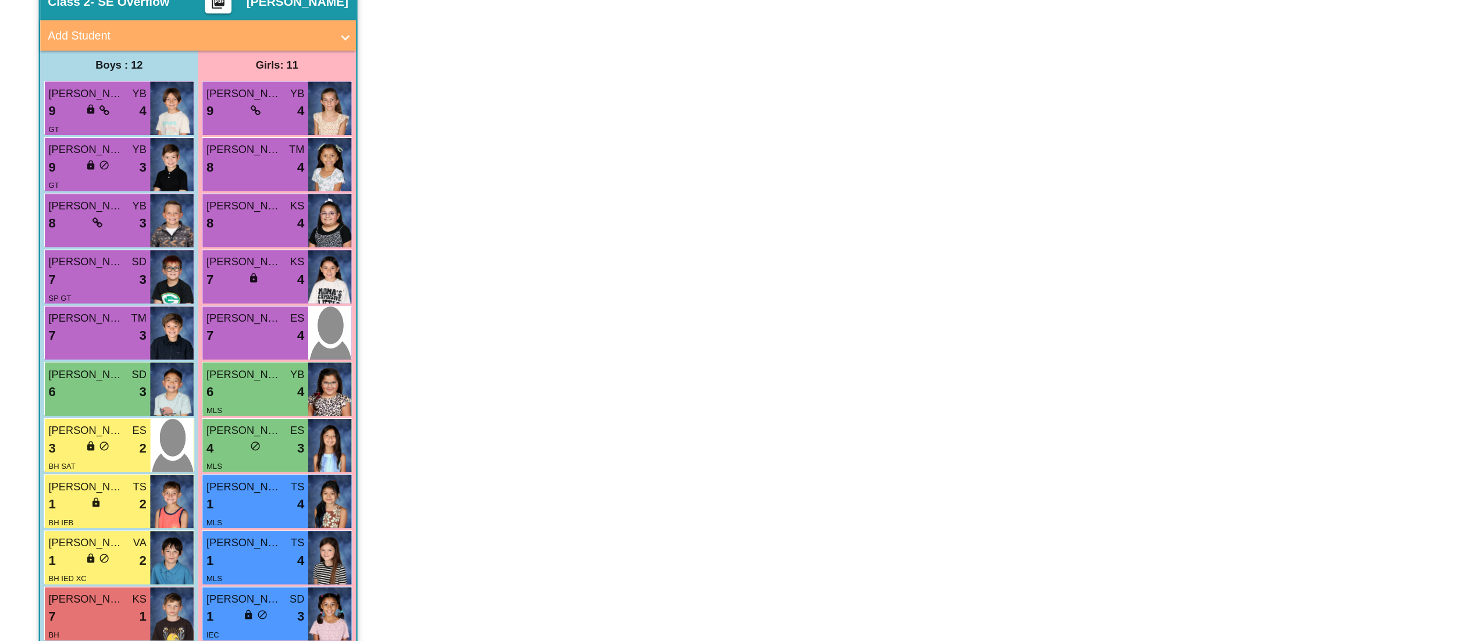
scroll to position [1, 0]
click at [215, 257] on div "8 lock do_not_disturb_alt 4" at bounding box center [195, 252] width 75 height 15
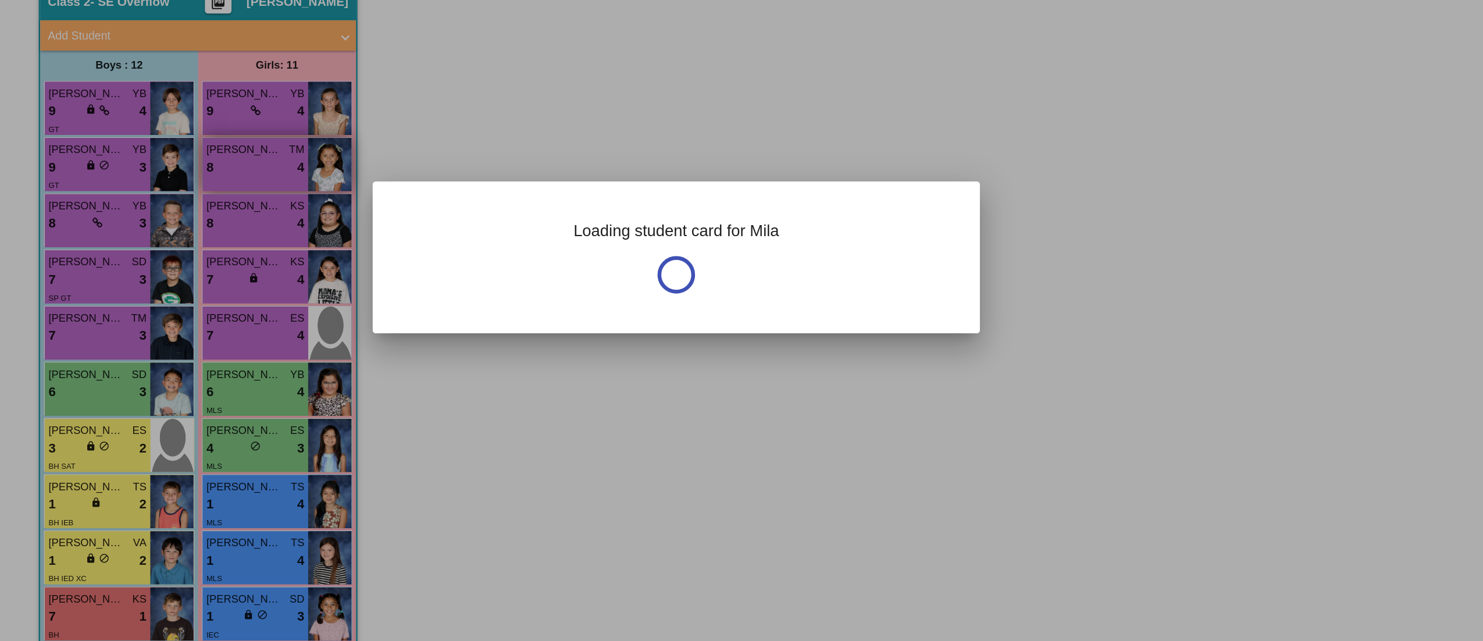
scroll to position [0, 0]
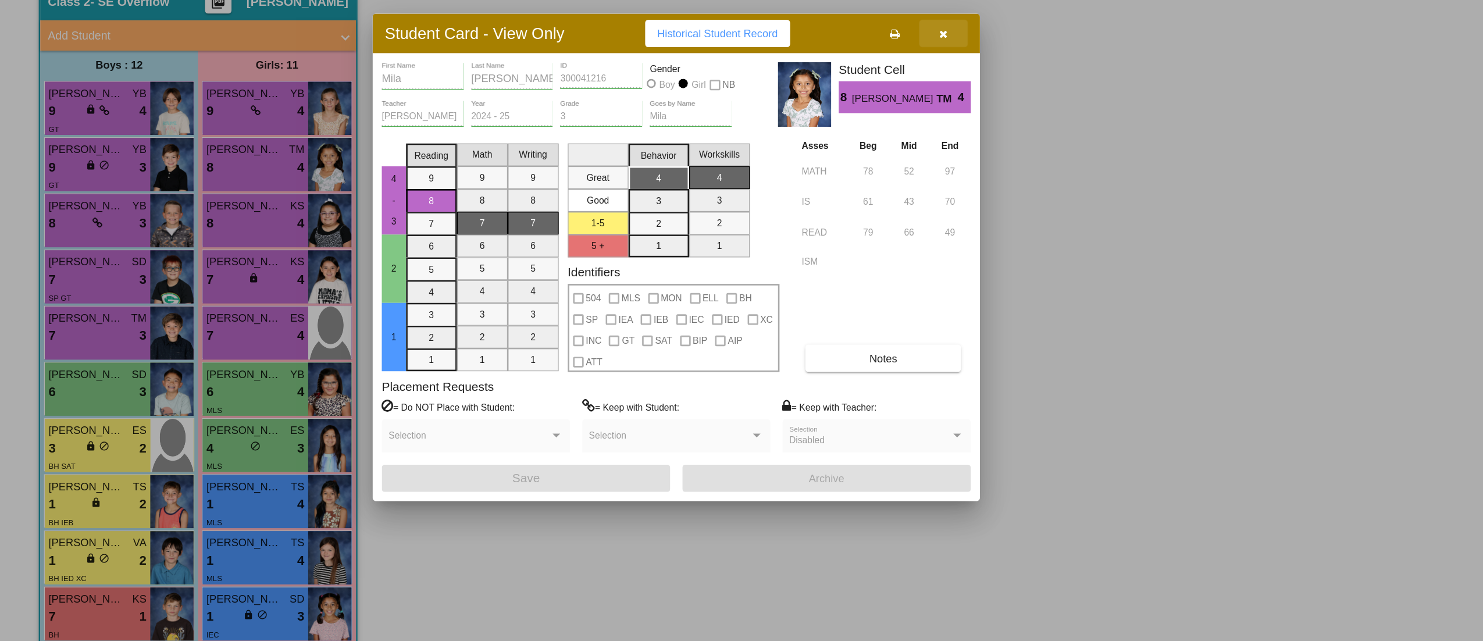
click at [727, 141] on button "button" at bounding box center [722, 148] width 37 height 21
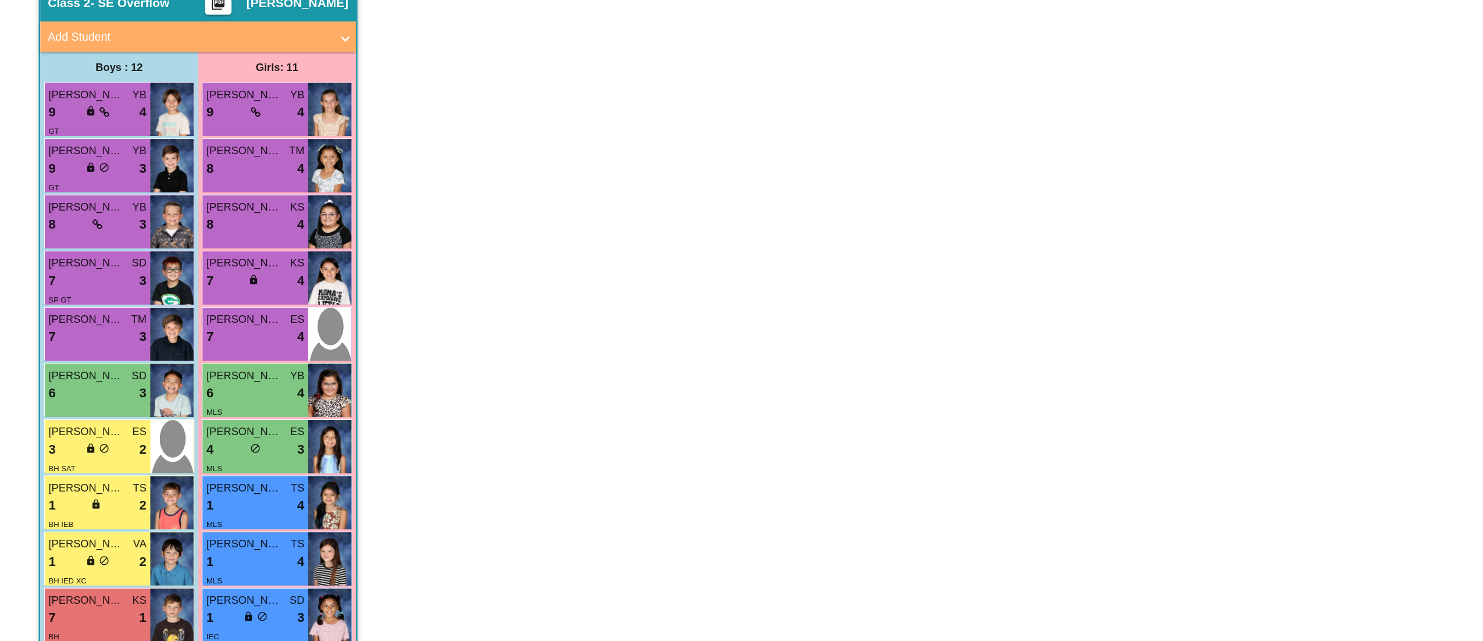
scroll to position [1, 0]
click at [183, 289] on div "8 lock do_not_disturb_alt 4" at bounding box center [195, 295] width 75 height 15
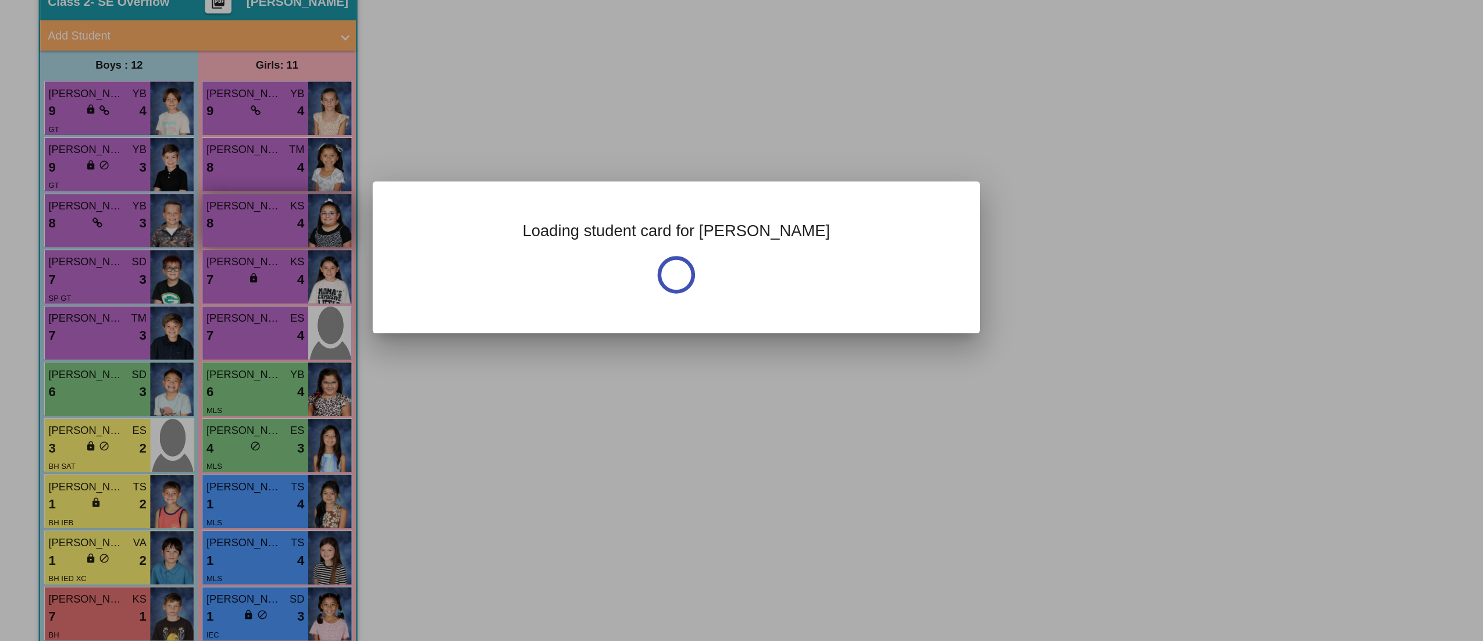
scroll to position [0, 0]
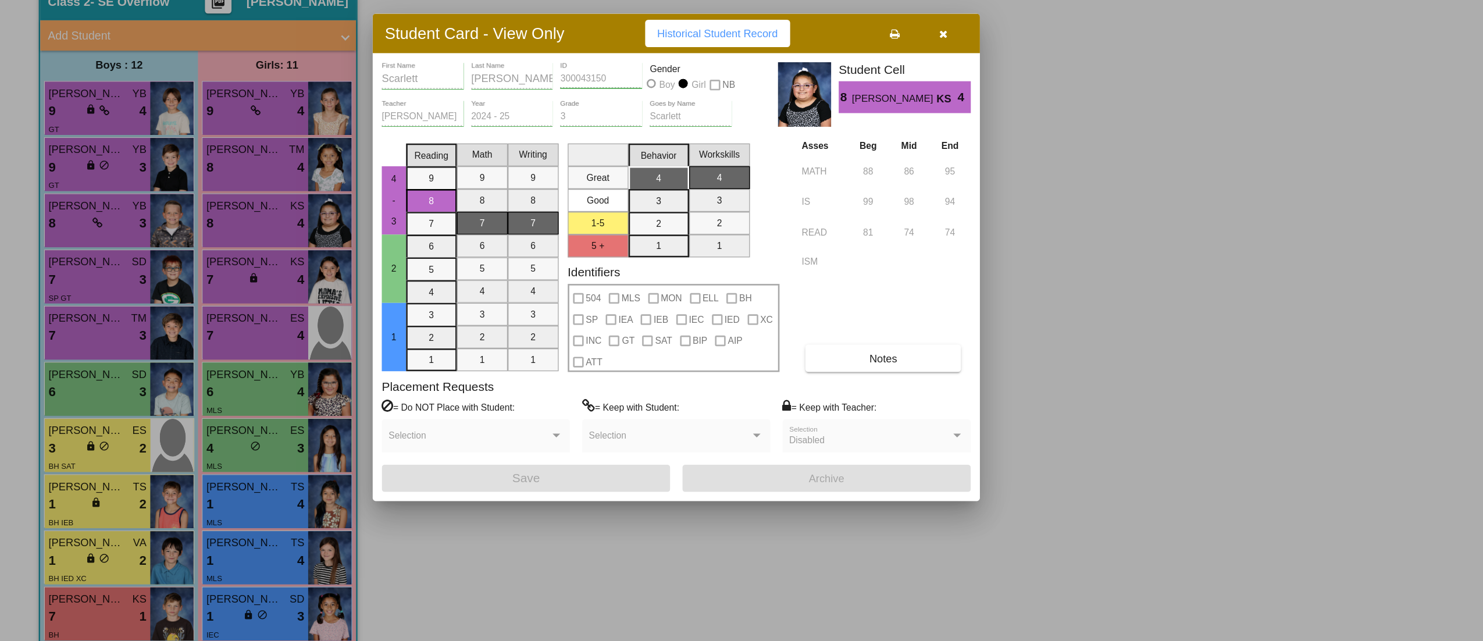
click at [725, 147] on icon "button" at bounding box center [723, 149] width 6 height 8
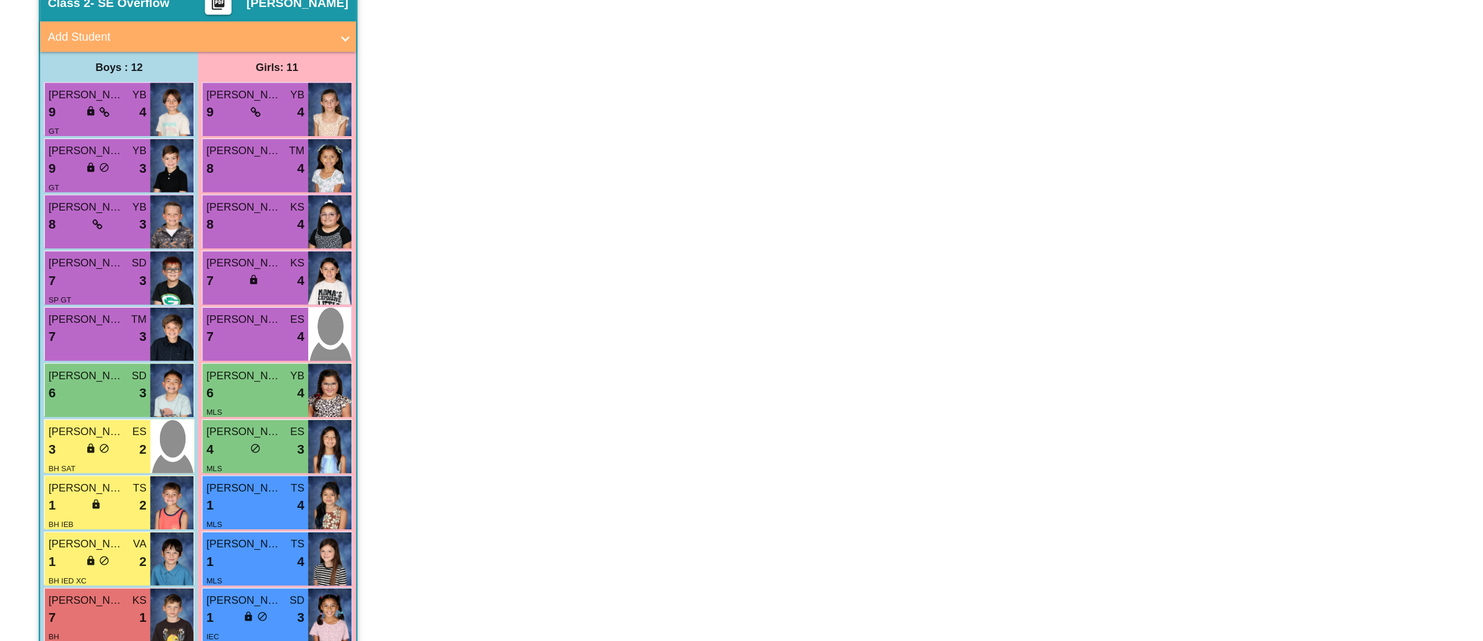
scroll to position [1, 0]
click at [197, 333] on span "lock" at bounding box center [195, 337] width 8 height 8
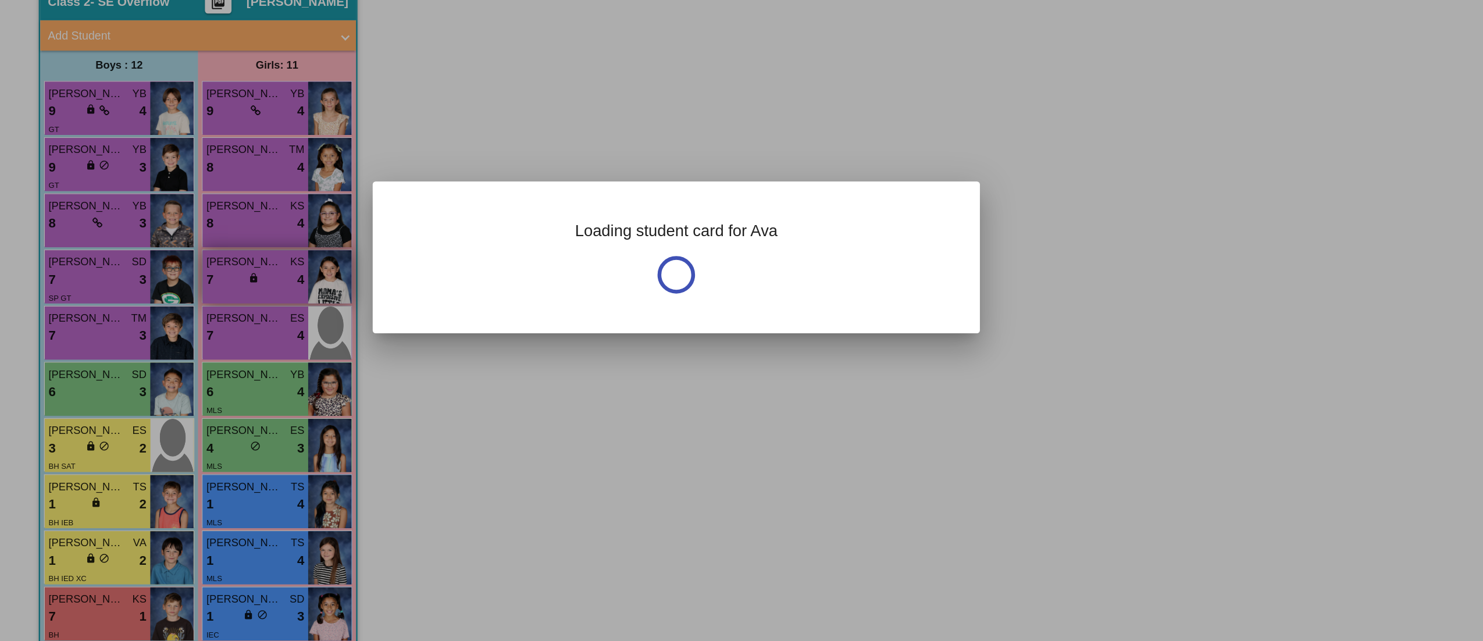
scroll to position [0, 0]
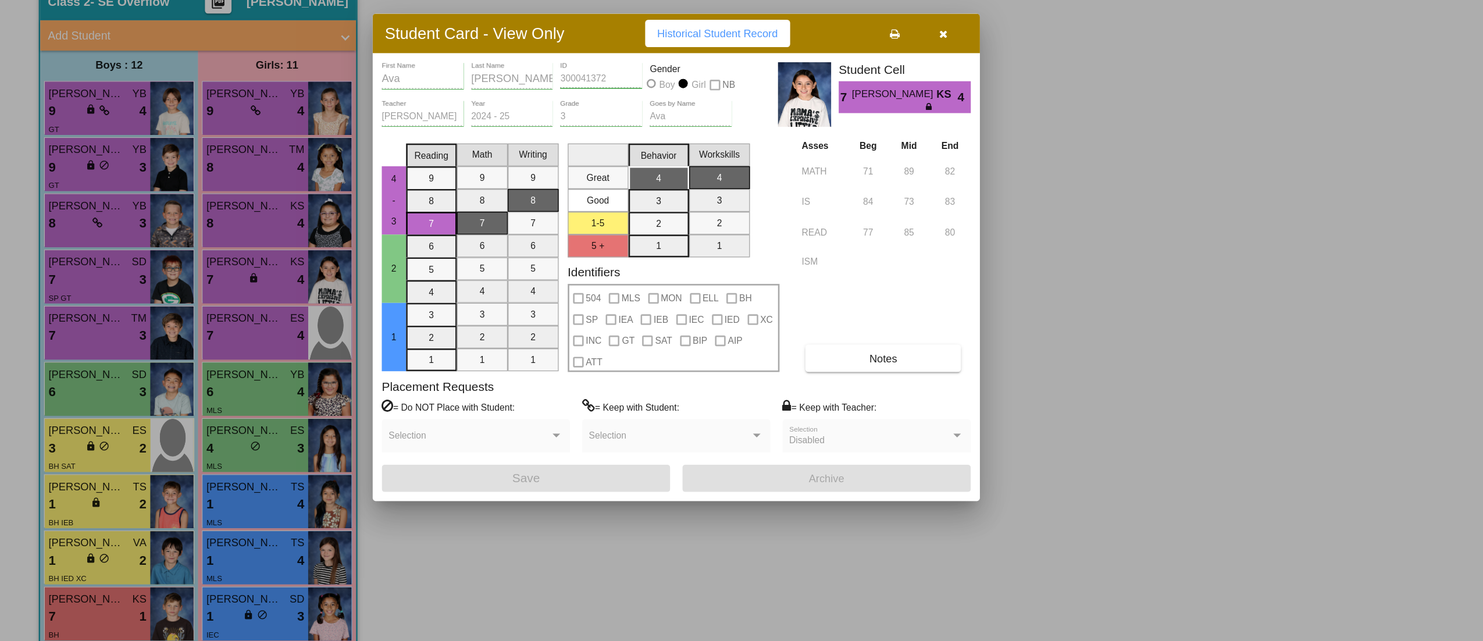
click at [729, 145] on button "button" at bounding box center [722, 148] width 37 height 21
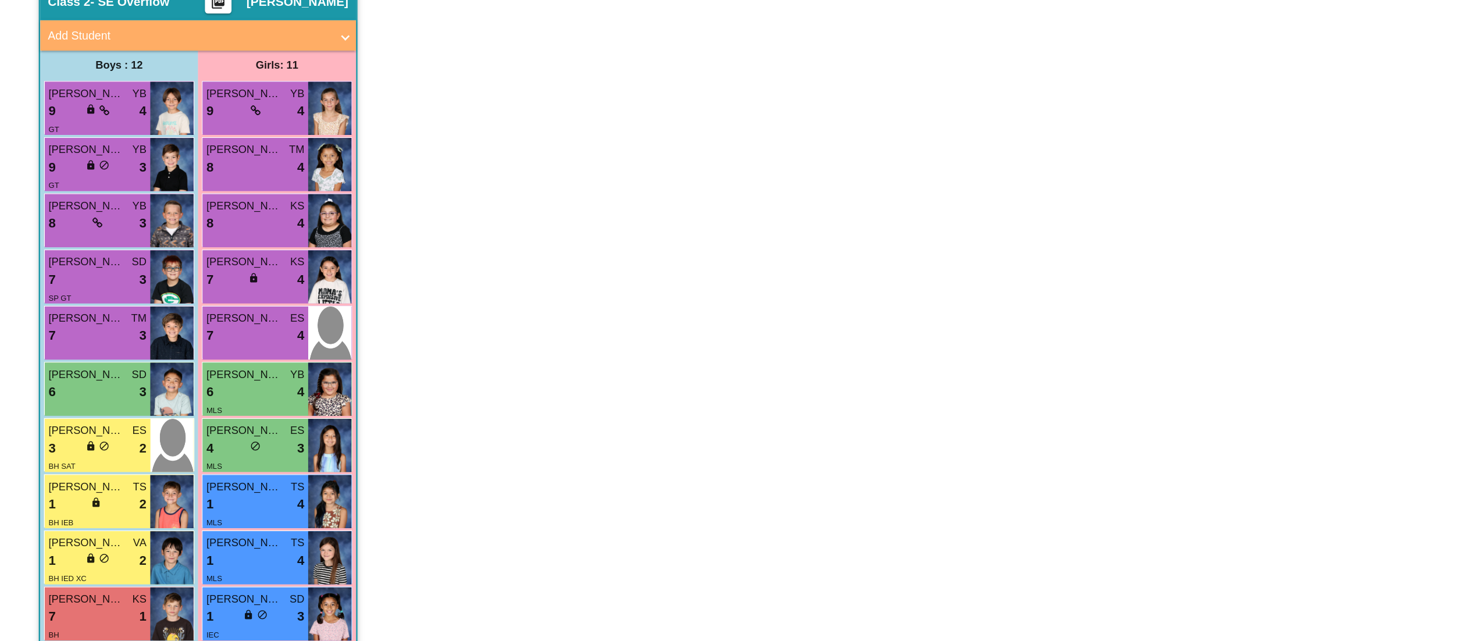
scroll to position [1, 0]
click at [189, 382] on div "7 lock do_not_disturb_alt 4" at bounding box center [195, 381] width 75 height 15
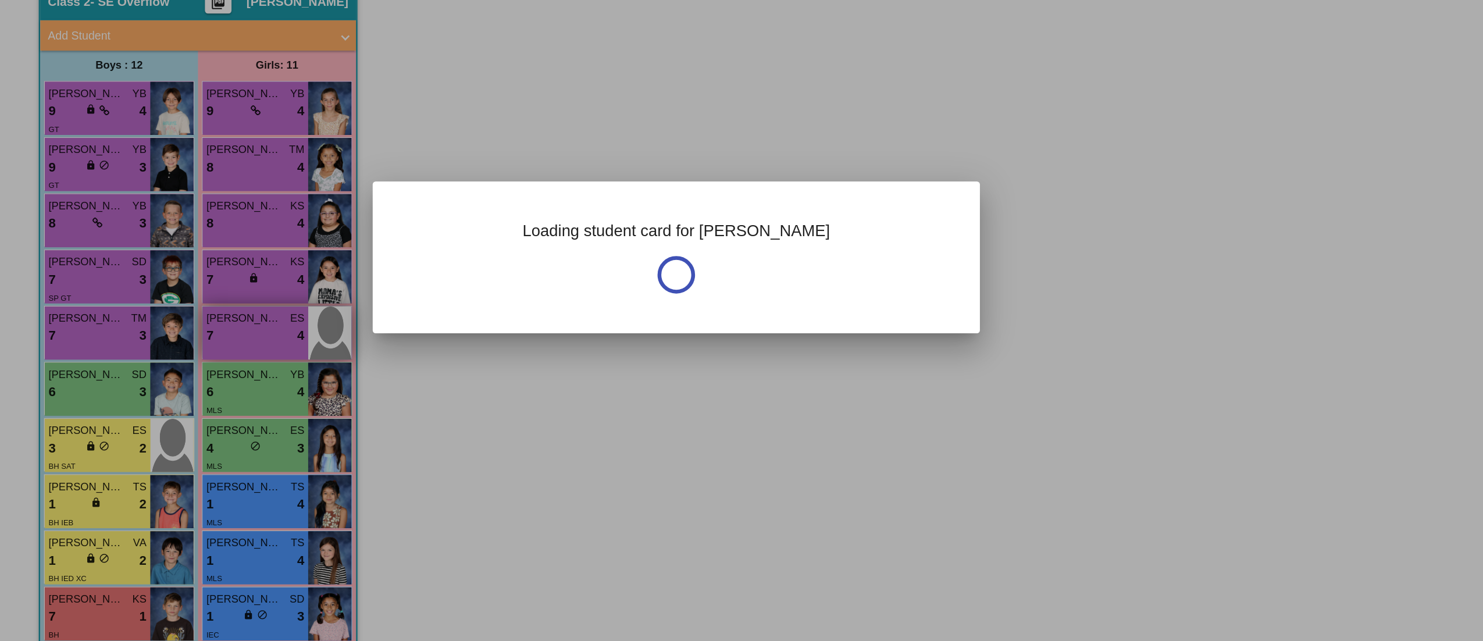
scroll to position [0, 0]
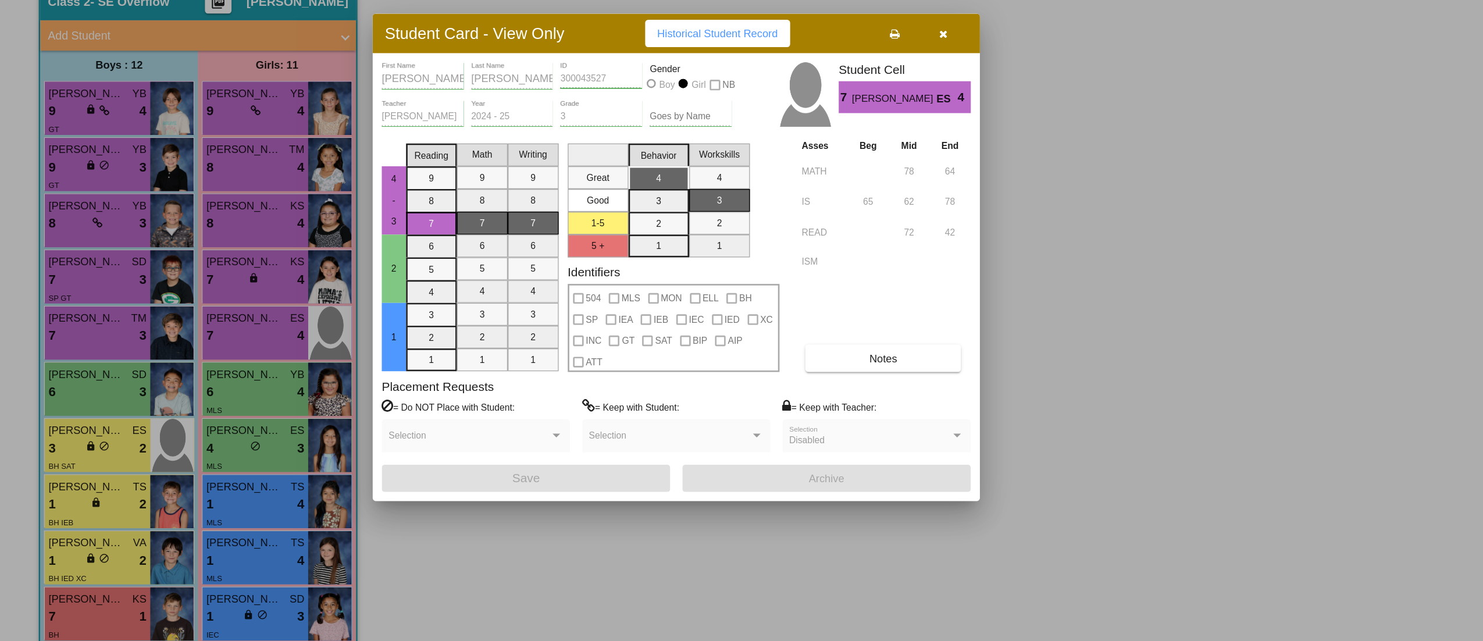
click at [727, 147] on button "button" at bounding box center [722, 148] width 37 height 21
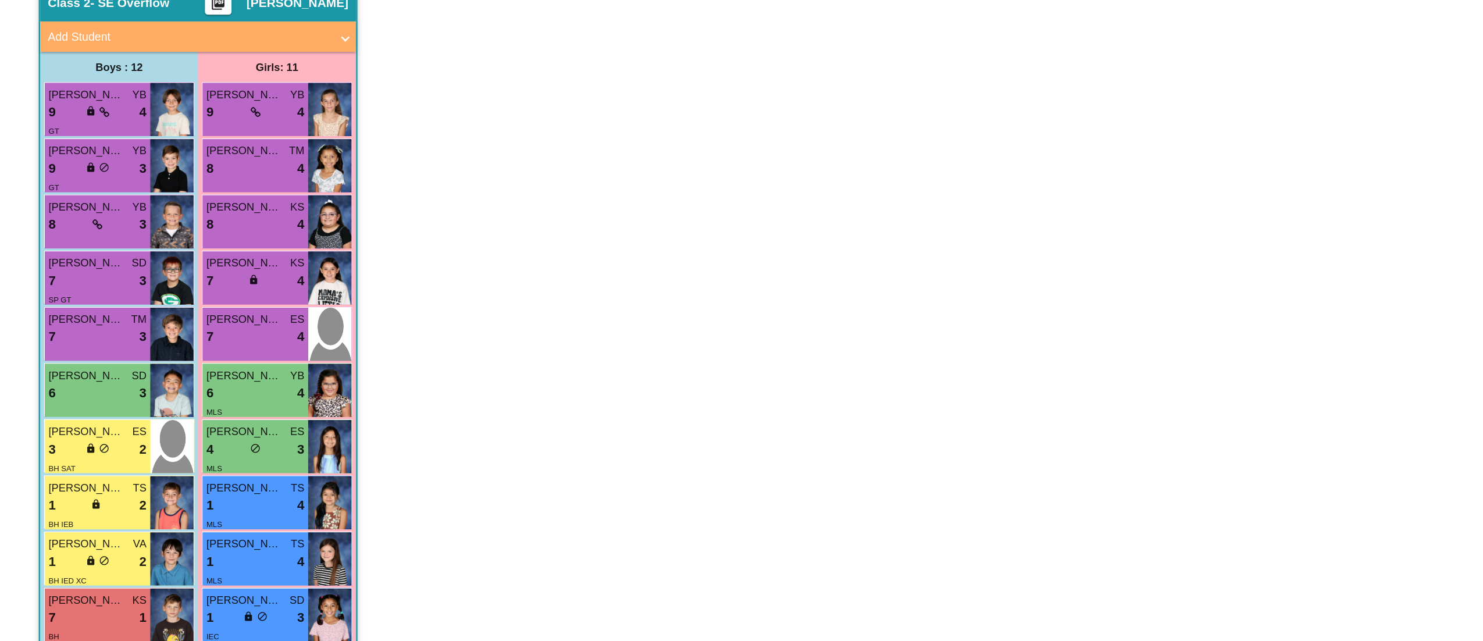
scroll to position [1, 0]
click at [199, 434] on div "MLS" at bounding box center [195, 438] width 75 height 12
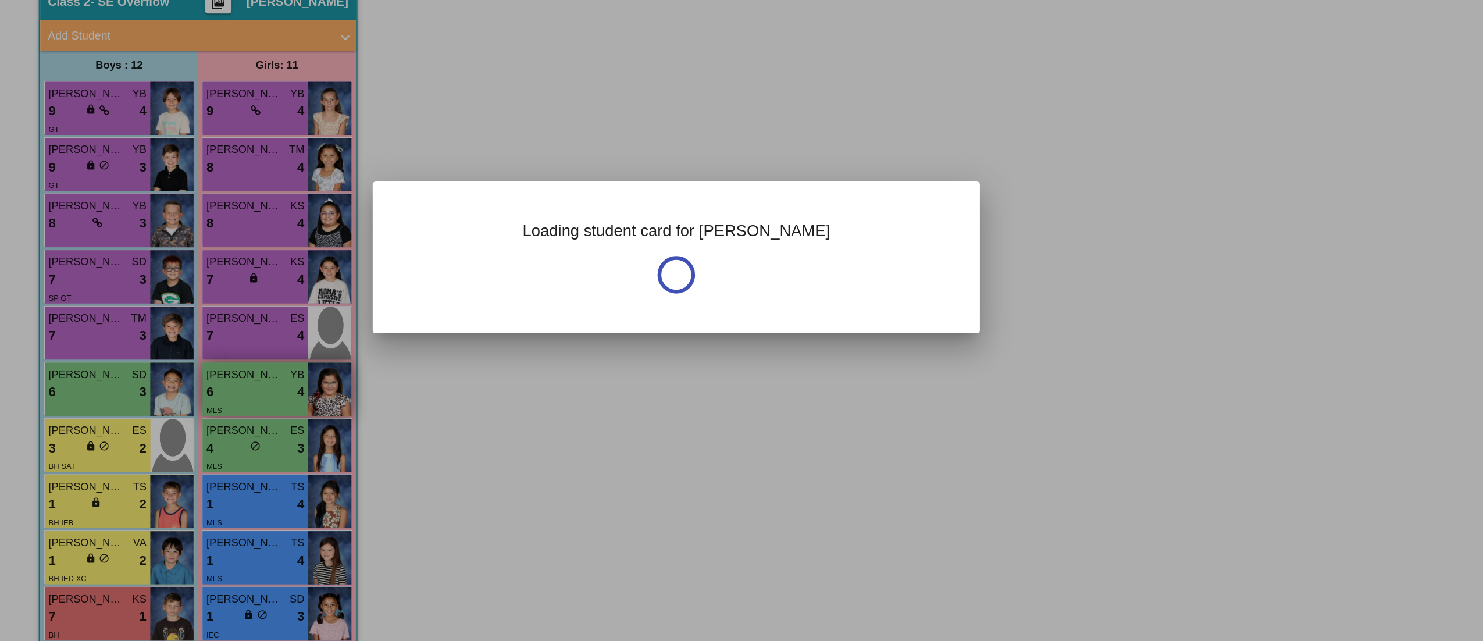
scroll to position [0, 0]
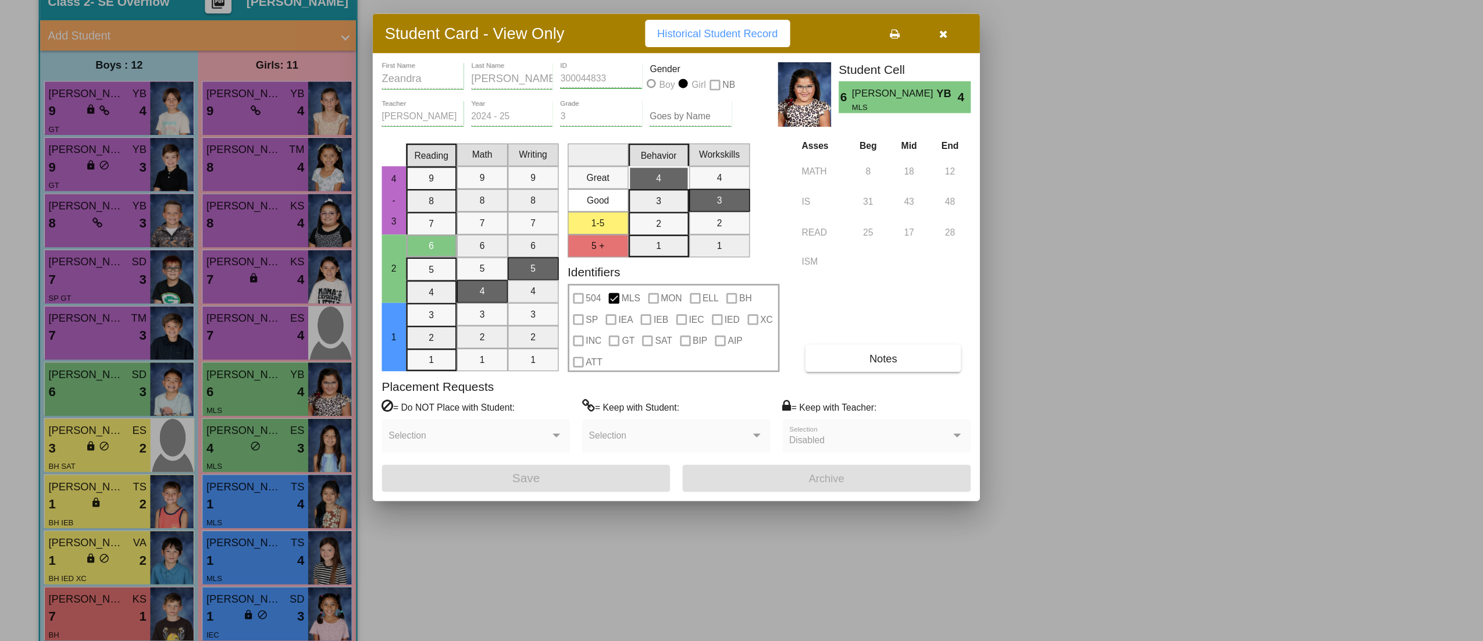
click at [729, 151] on button "button" at bounding box center [722, 148] width 37 height 21
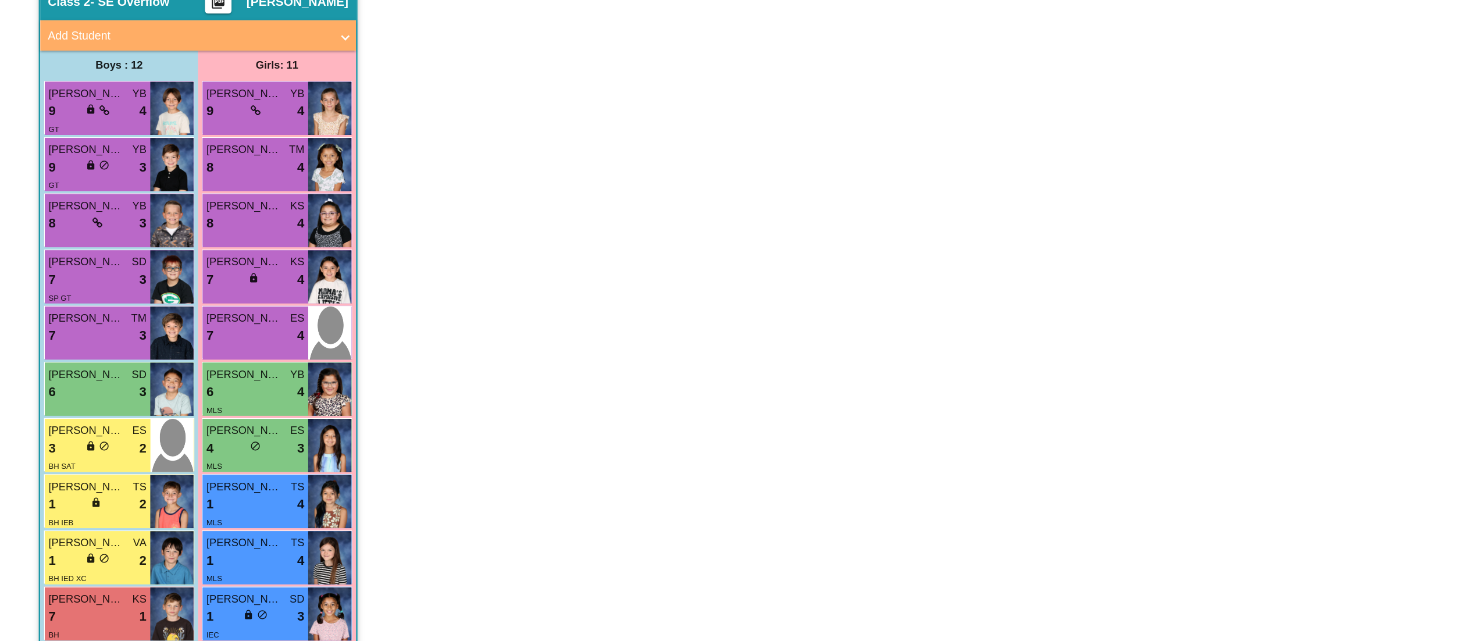
scroll to position [1, 0]
click at [189, 473] on div "4 lock do_not_disturb_alt 3" at bounding box center [195, 467] width 75 height 15
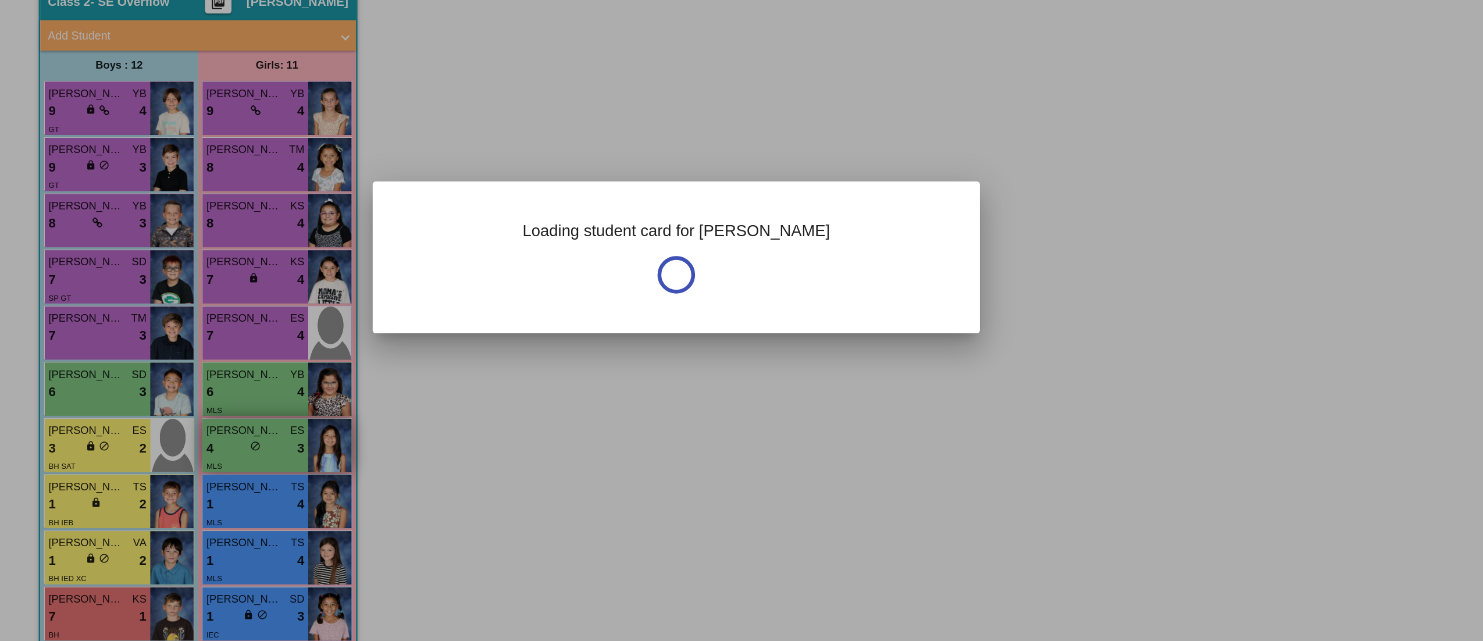
scroll to position [0, 0]
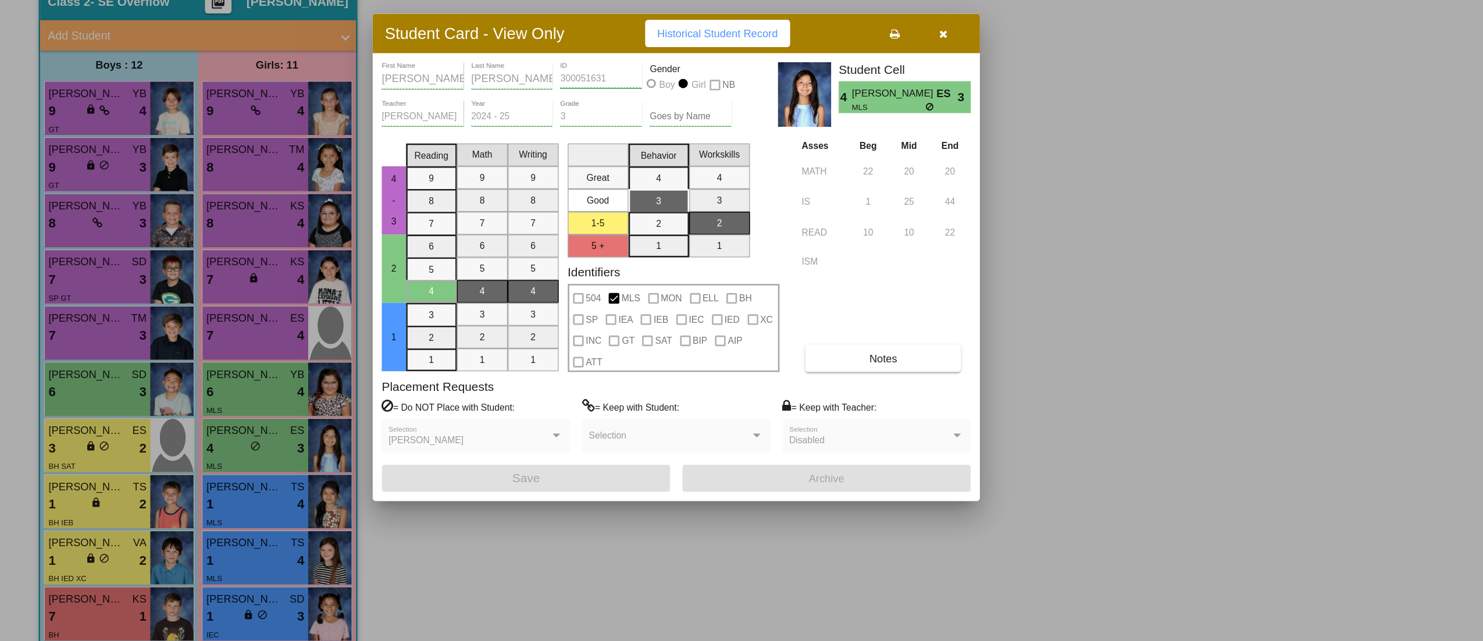
click at [720, 152] on icon "button" at bounding box center [723, 149] width 6 height 8
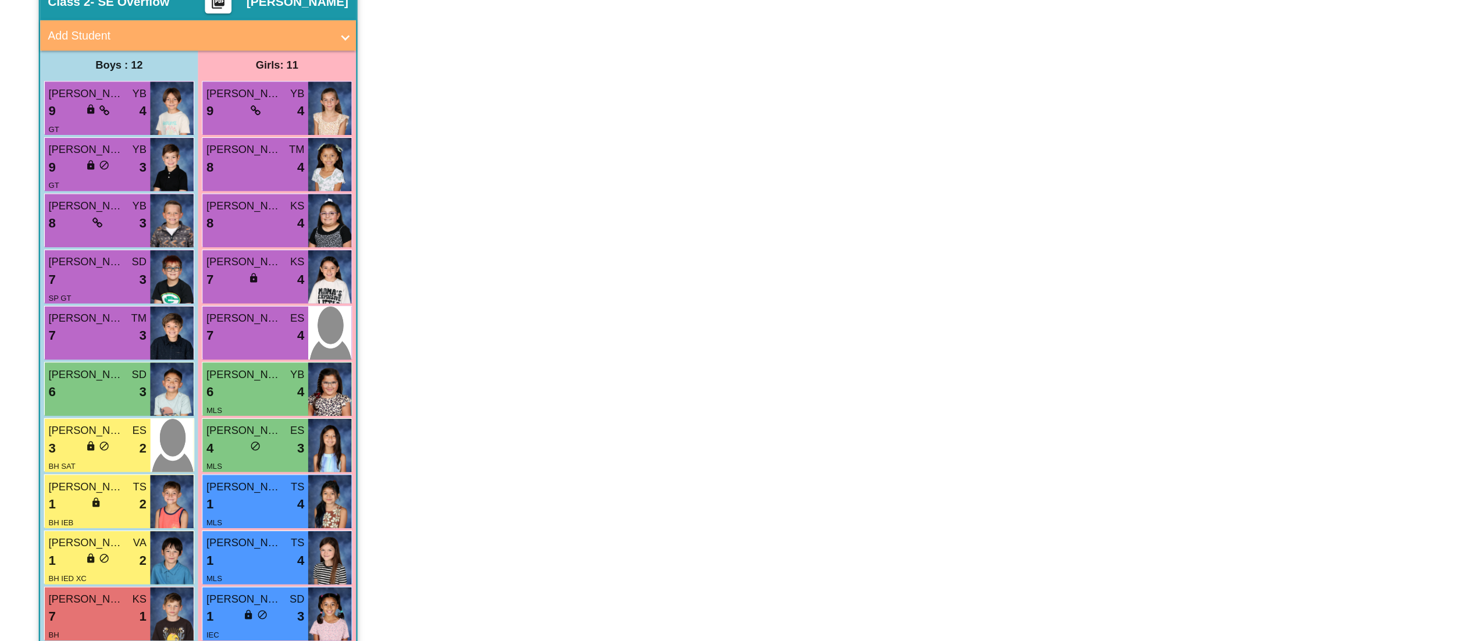
scroll to position [1, 0]
click at [180, 505] on div "1 lock do_not_disturb_alt 4" at bounding box center [195, 510] width 75 height 15
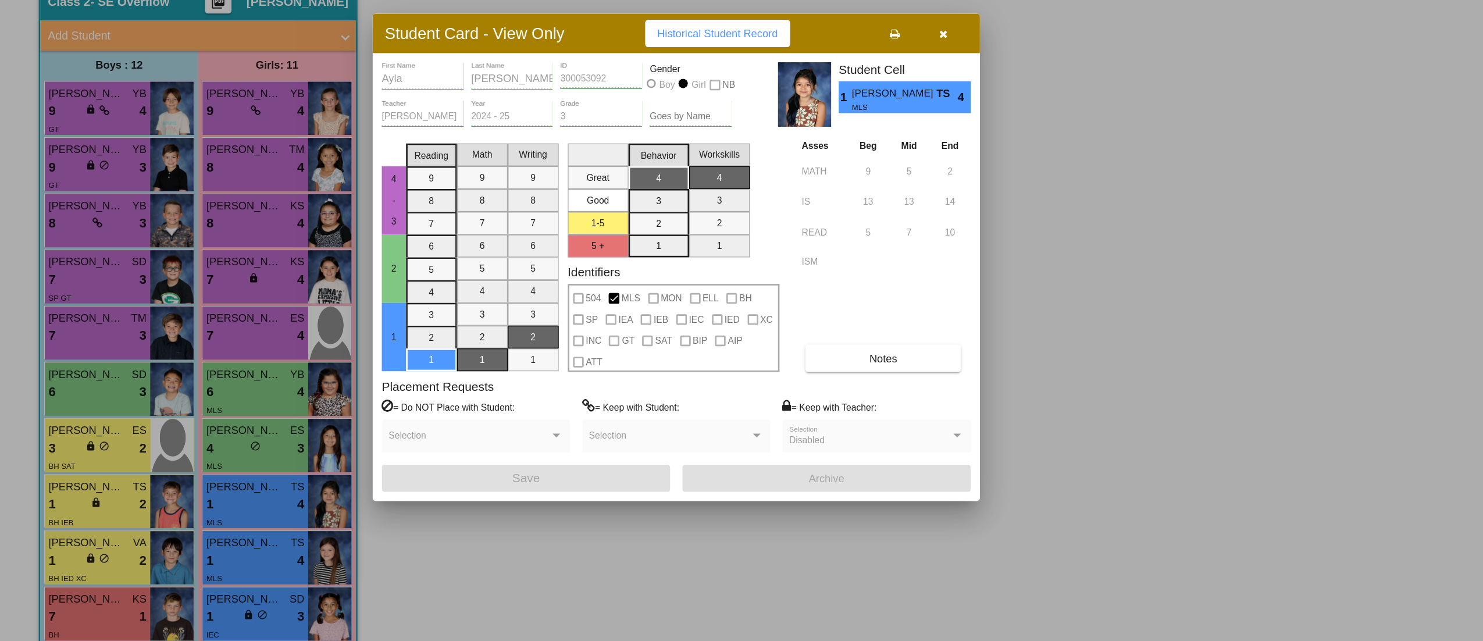
click at [721, 152] on icon "button" at bounding box center [723, 149] width 6 height 8
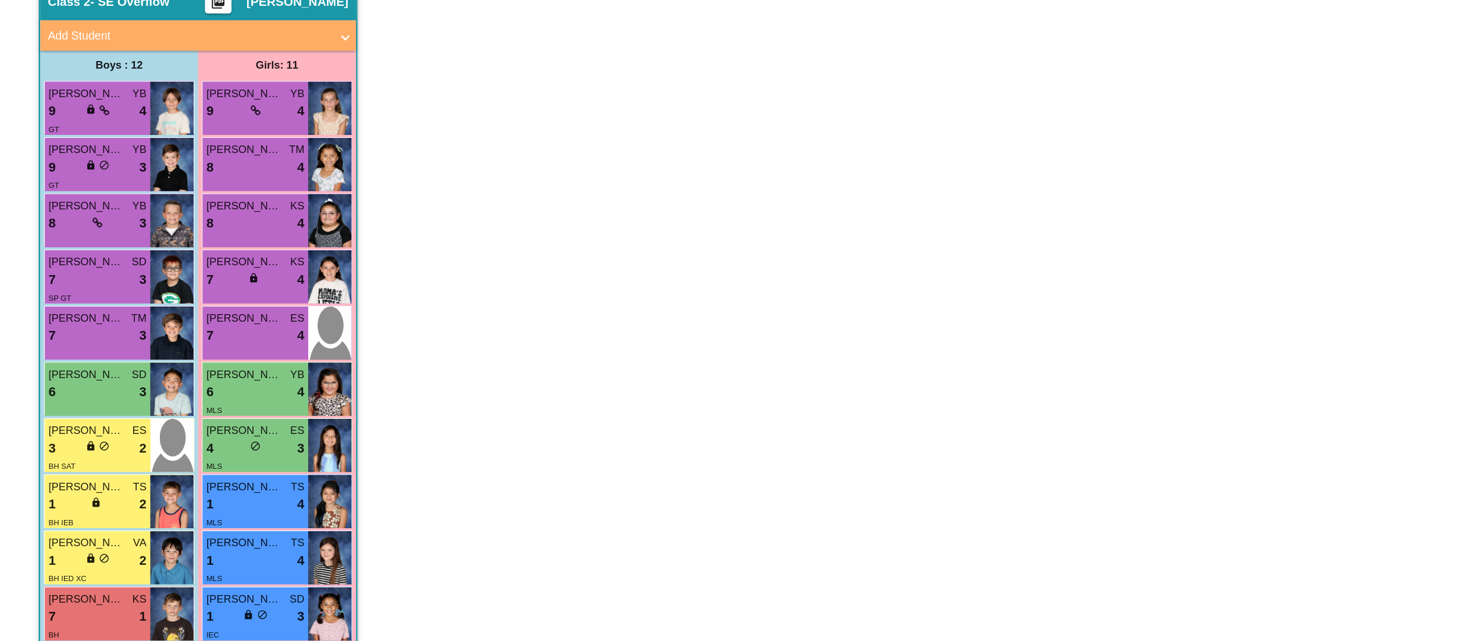
scroll to position [1, 0]
click at [186, 546] on div "1 lock do_not_disturb_alt 4" at bounding box center [195, 553] width 75 height 15
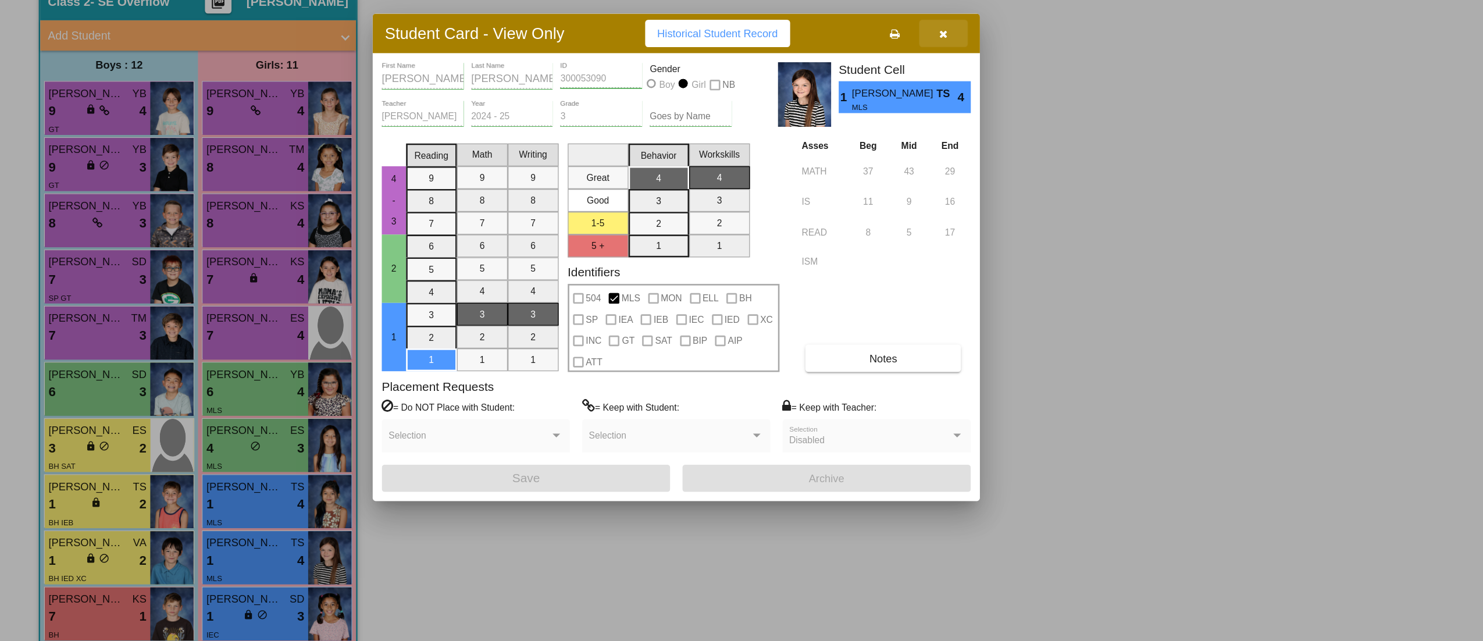
click at [727, 148] on button "button" at bounding box center [722, 148] width 37 height 21
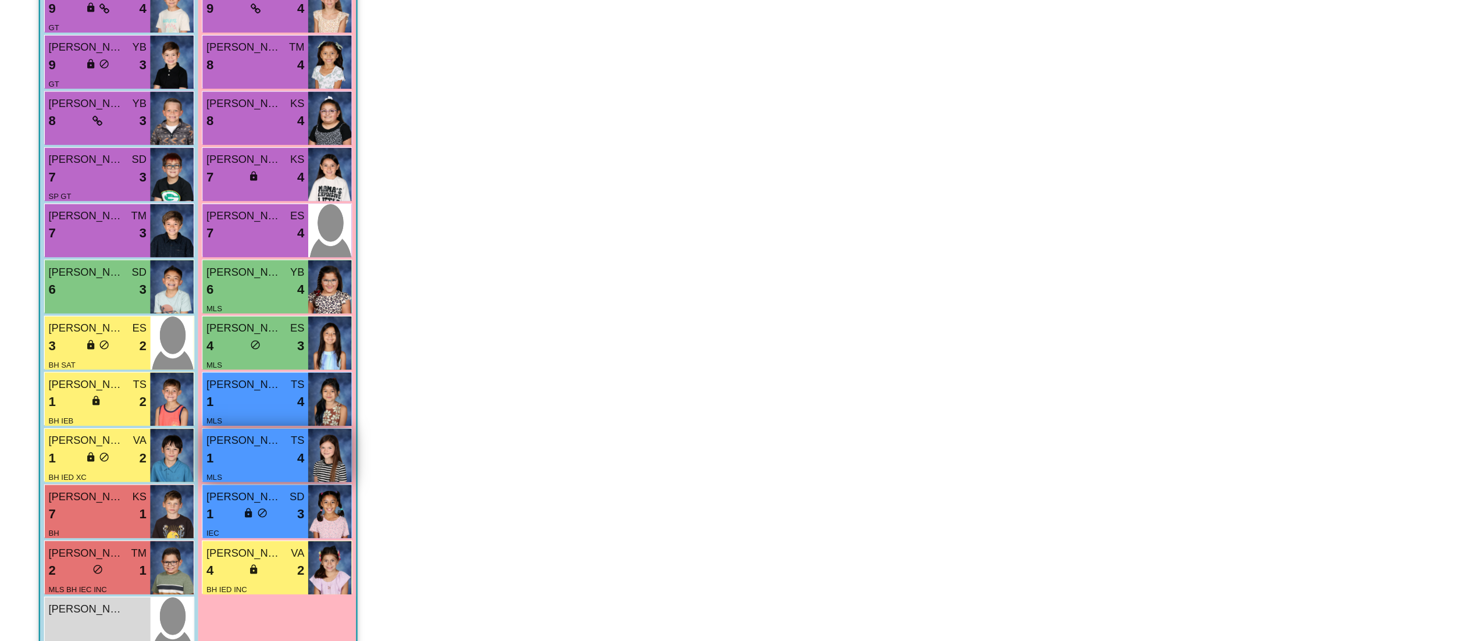
scroll to position [78, 0]
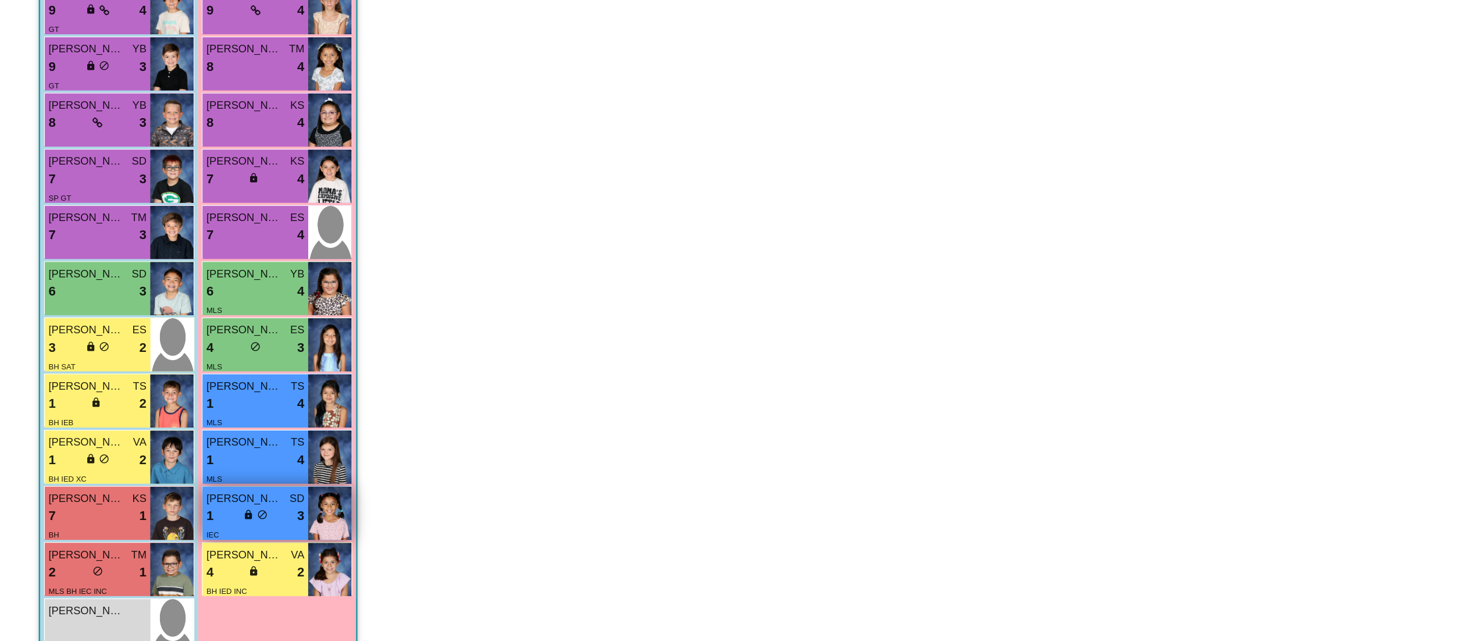
click at [207, 517] on div "1 lock do_not_disturb_alt 3" at bounding box center [195, 518] width 75 height 15
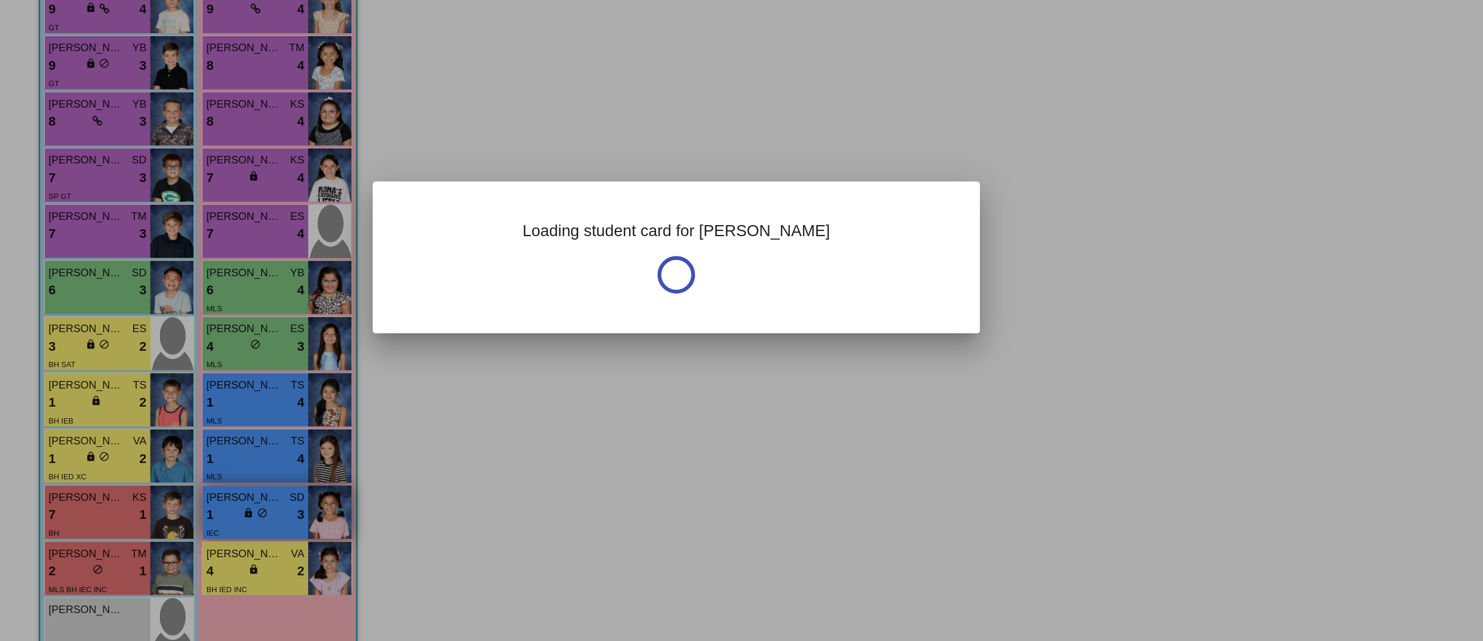
scroll to position [0, 0]
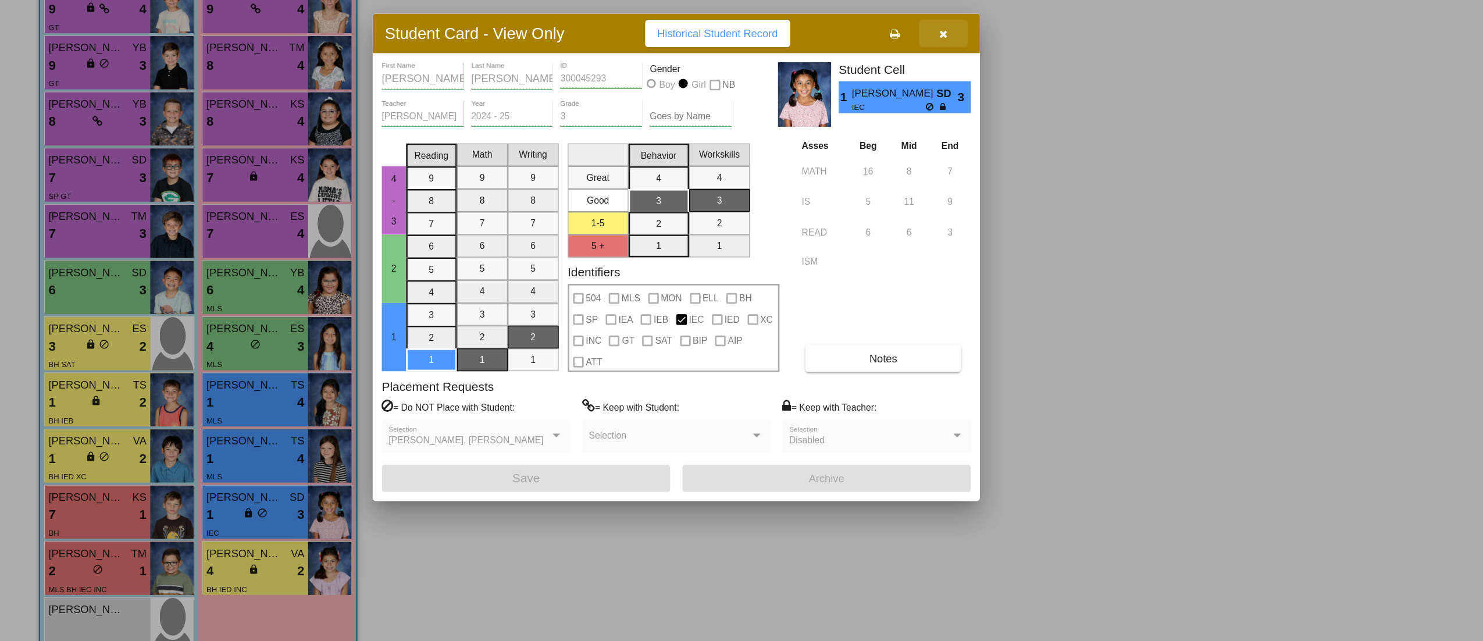
click at [729, 143] on button "button" at bounding box center [722, 148] width 37 height 21
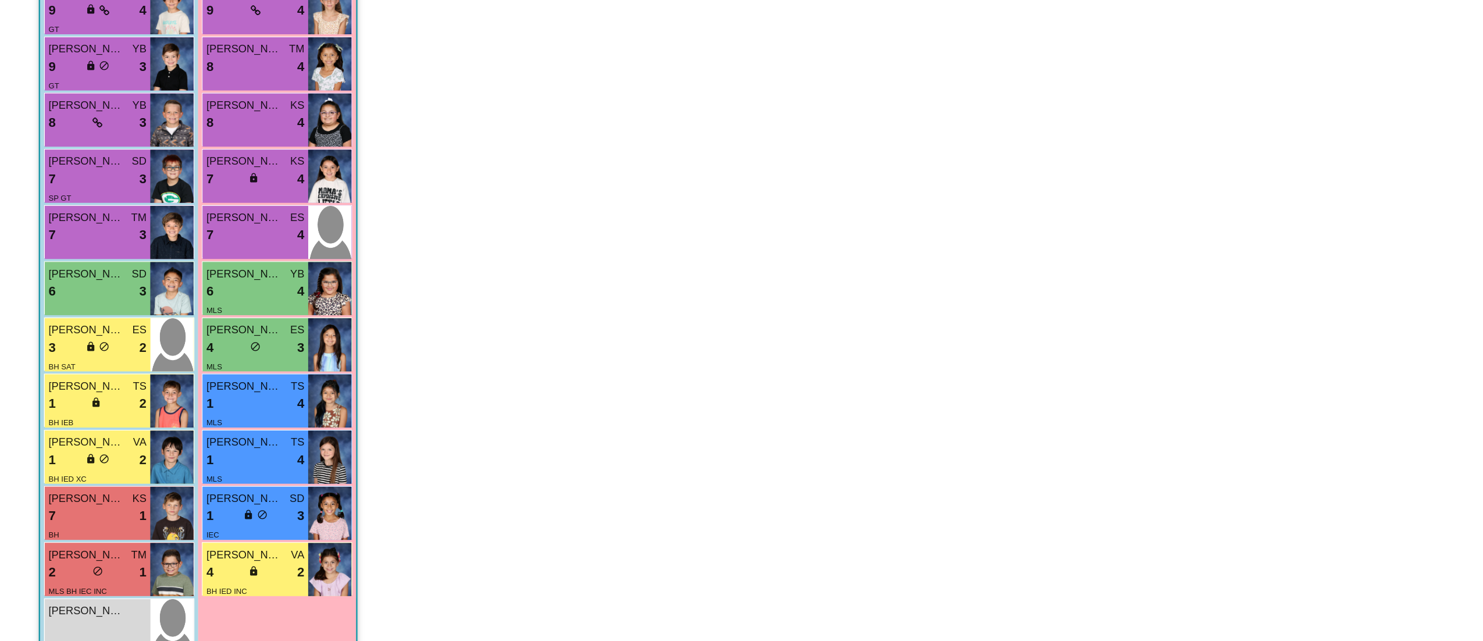
scroll to position [1, 0]
click at [197, 569] on div "BH IED INC" at bounding box center [195, 575] width 75 height 12
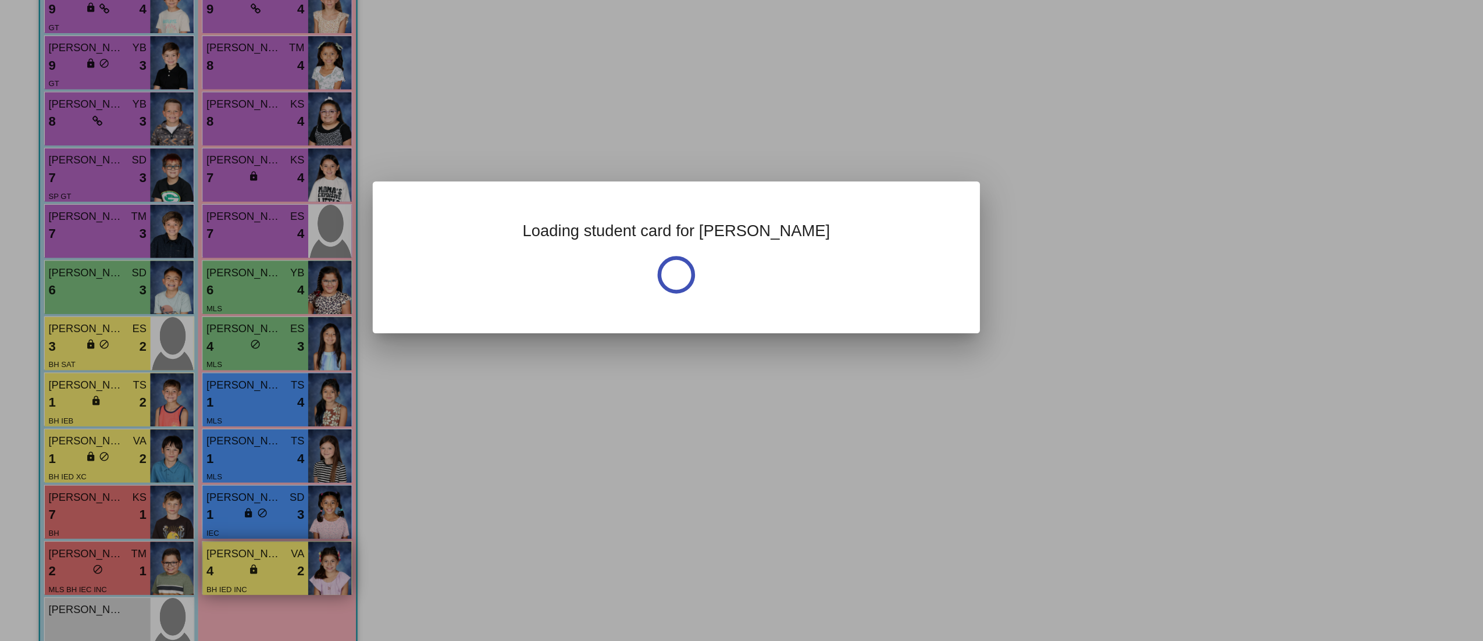
scroll to position [0, 0]
